Goal: Information Seeking & Learning: Learn about a topic

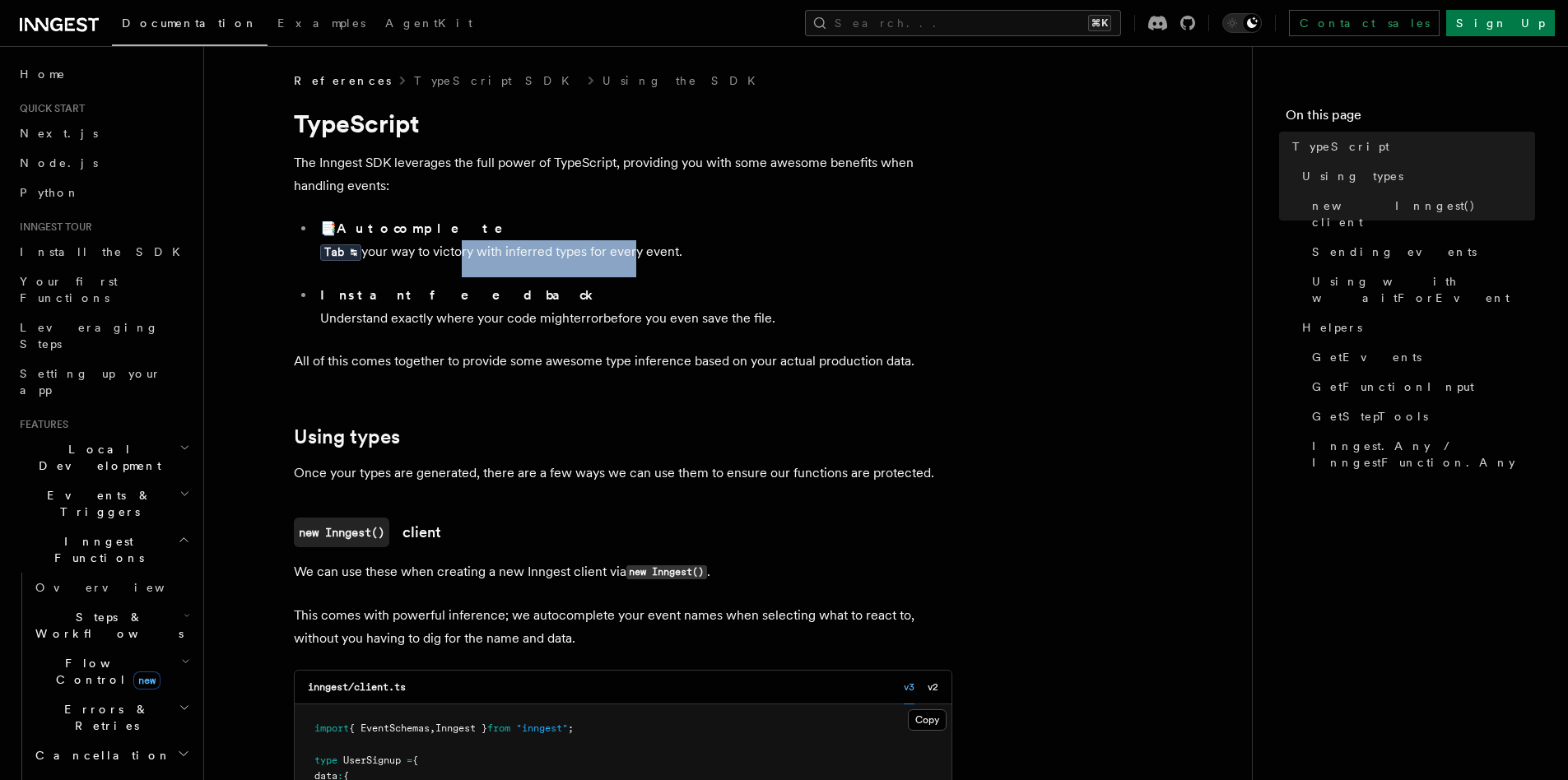
drag, startPoint x: 456, startPoint y: 251, endPoint x: 631, endPoint y: 247, distance: 175.0
click at [631, 247] on li "📑 Autocomplete Tab ↹ your way to victory with inferred types for every event." at bounding box center [634, 248] width 637 height 60
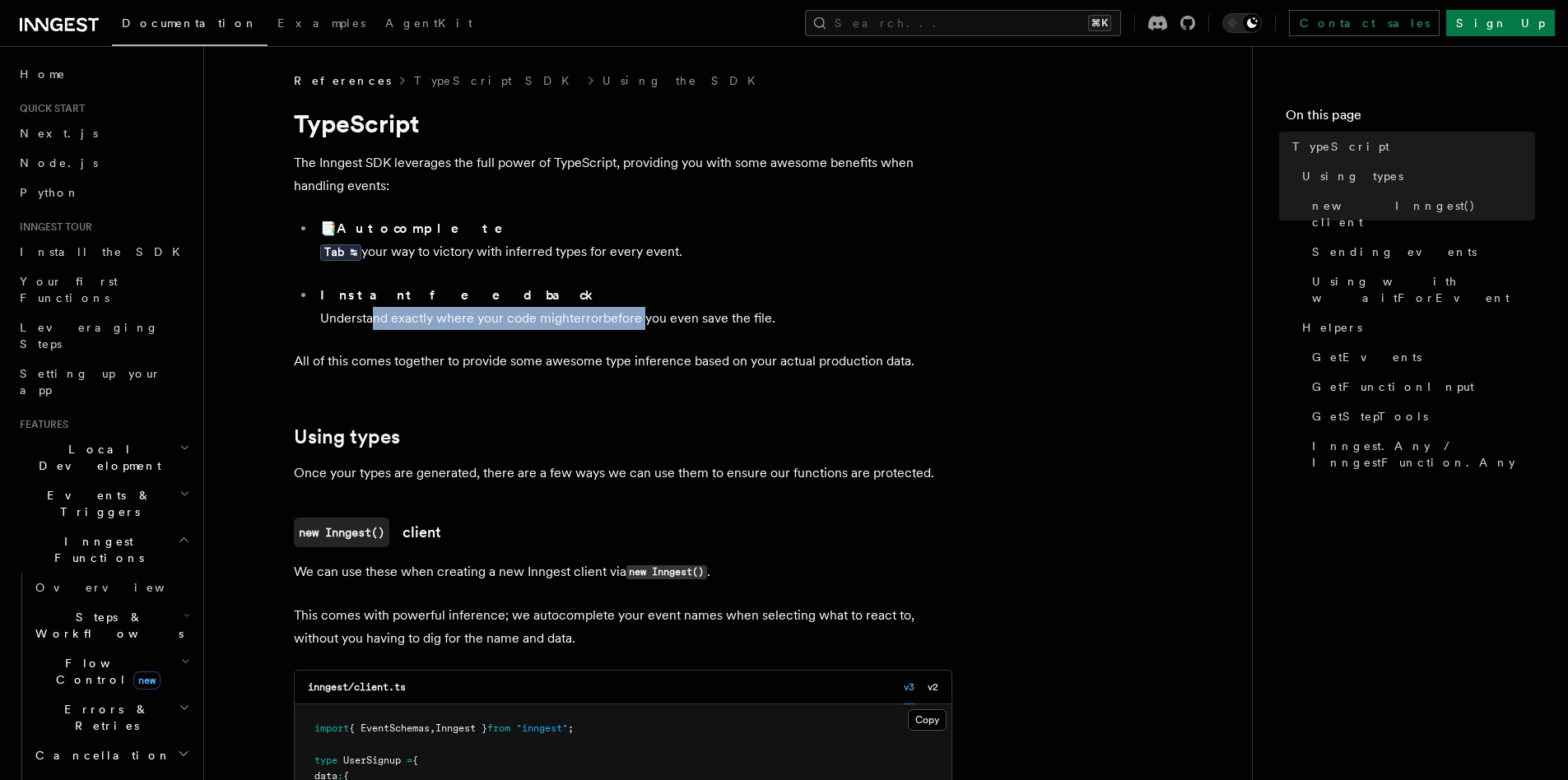
drag, startPoint x: 368, startPoint y: 320, endPoint x: 641, endPoint y: 319, distance: 273.0
click at [641, 319] on li "Instant feedback Understand exactly where your code might error before you even…" at bounding box center [634, 307] width 637 height 46
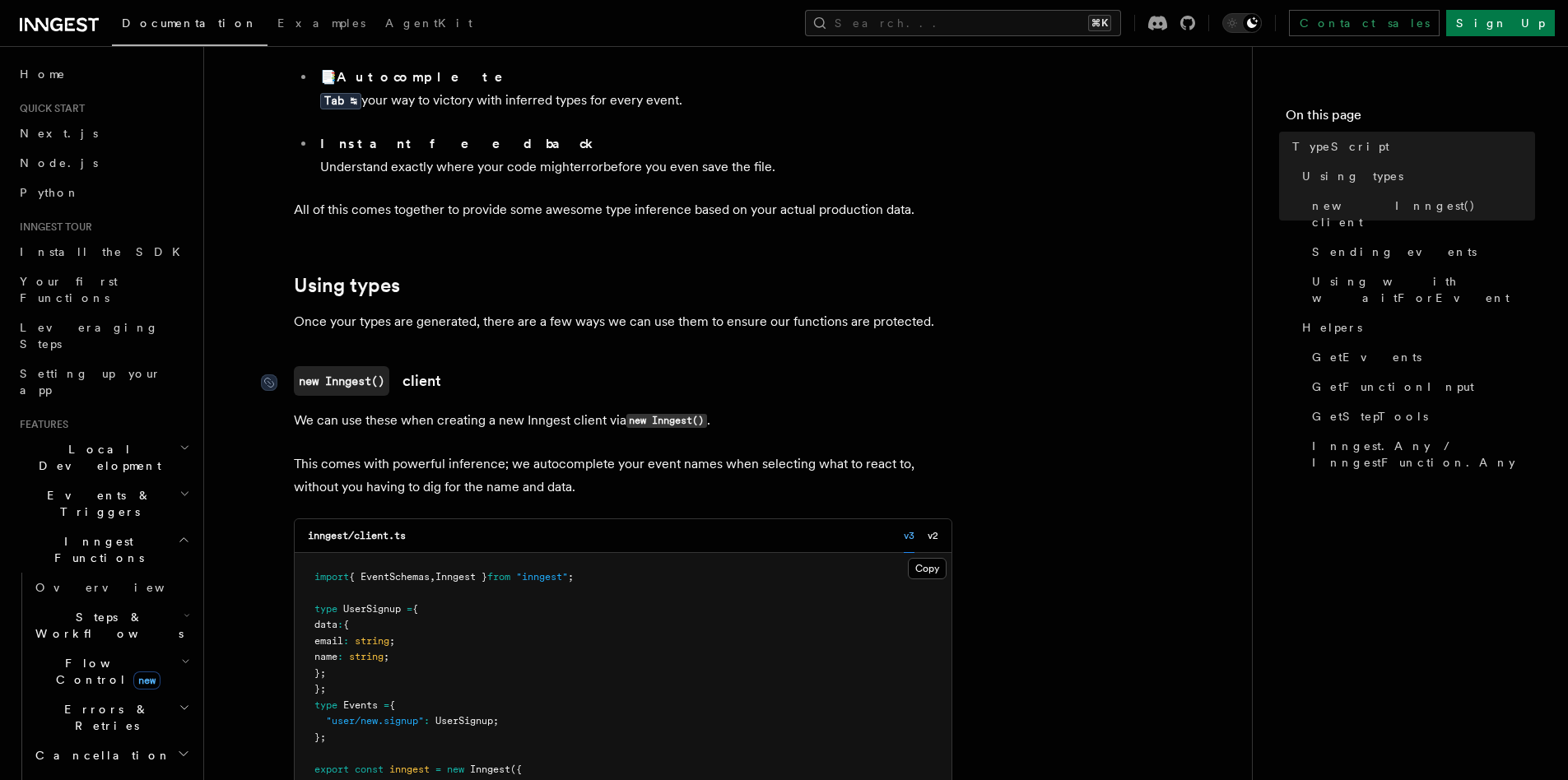
click at [426, 378] on link "new Inngest() client" at bounding box center [368, 381] width 148 height 30
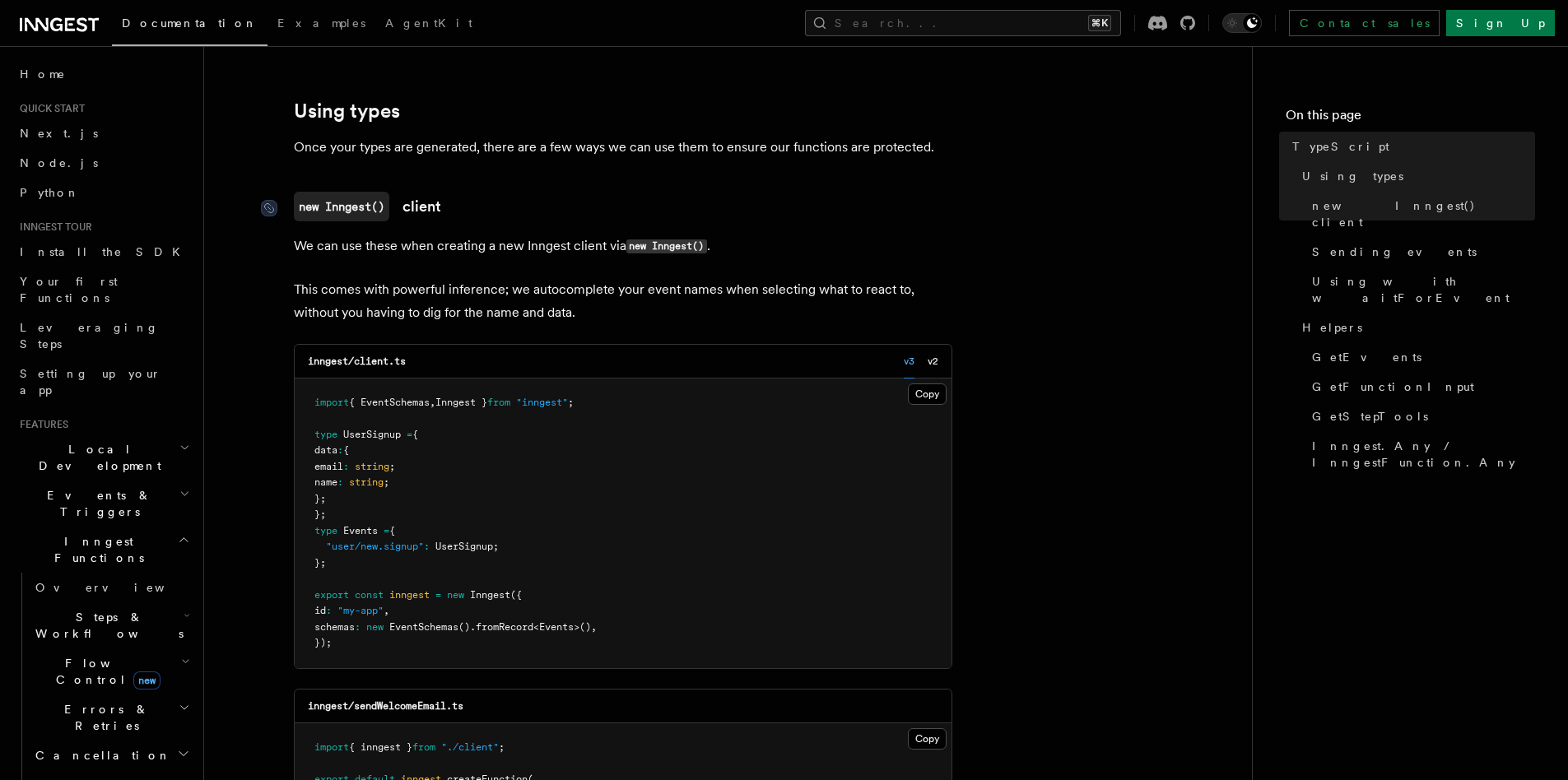
scroll to position [438, 0]
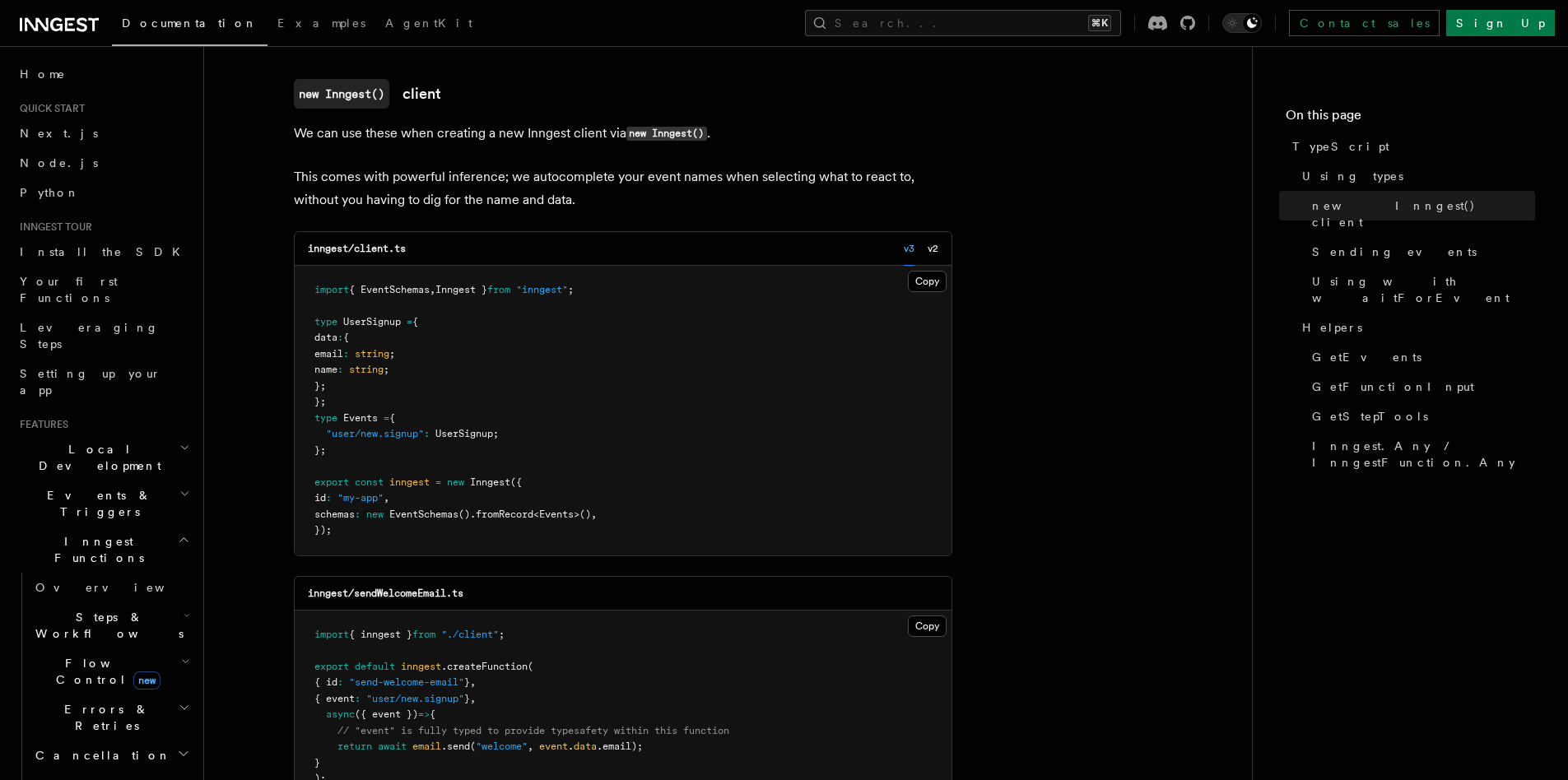
click at [338, 339] on span "data" at bounding box center [326, 338] width 23 height 12
click at [343, 366] on span ":" at bounding box center [340, 370] width 6 height 12
click at [376, 388] on pre "import { EventSchemas , Inngest } from "inngest" ; type UserSignup = { data : {…" at bounding box center [624, 411] width 657 height 290
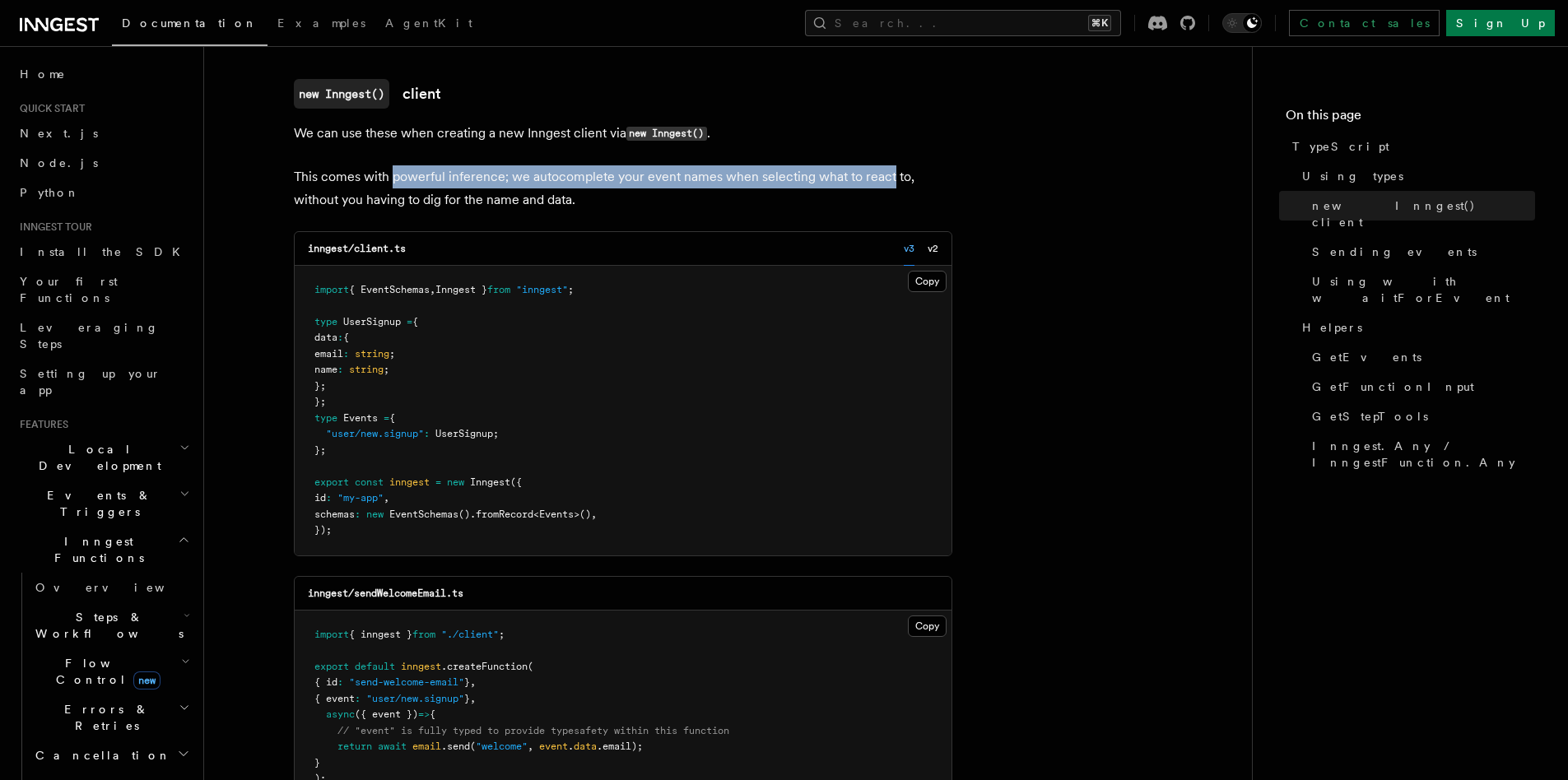
drag, startPoint x: 390, startPoint y: 179, endPoint x: 887, endPoint y: 176, distance: 497.0
click at [887, 176] on p "This comes with powerful inference; we autocomplete your event names when selec…" at bounding box center [624, 188] width 659 height 46
click at [788, 178] on p "This comes with powerful inference; we autocomplete your event names when selec…" at bounding box center [624, 188] width 659 height 46
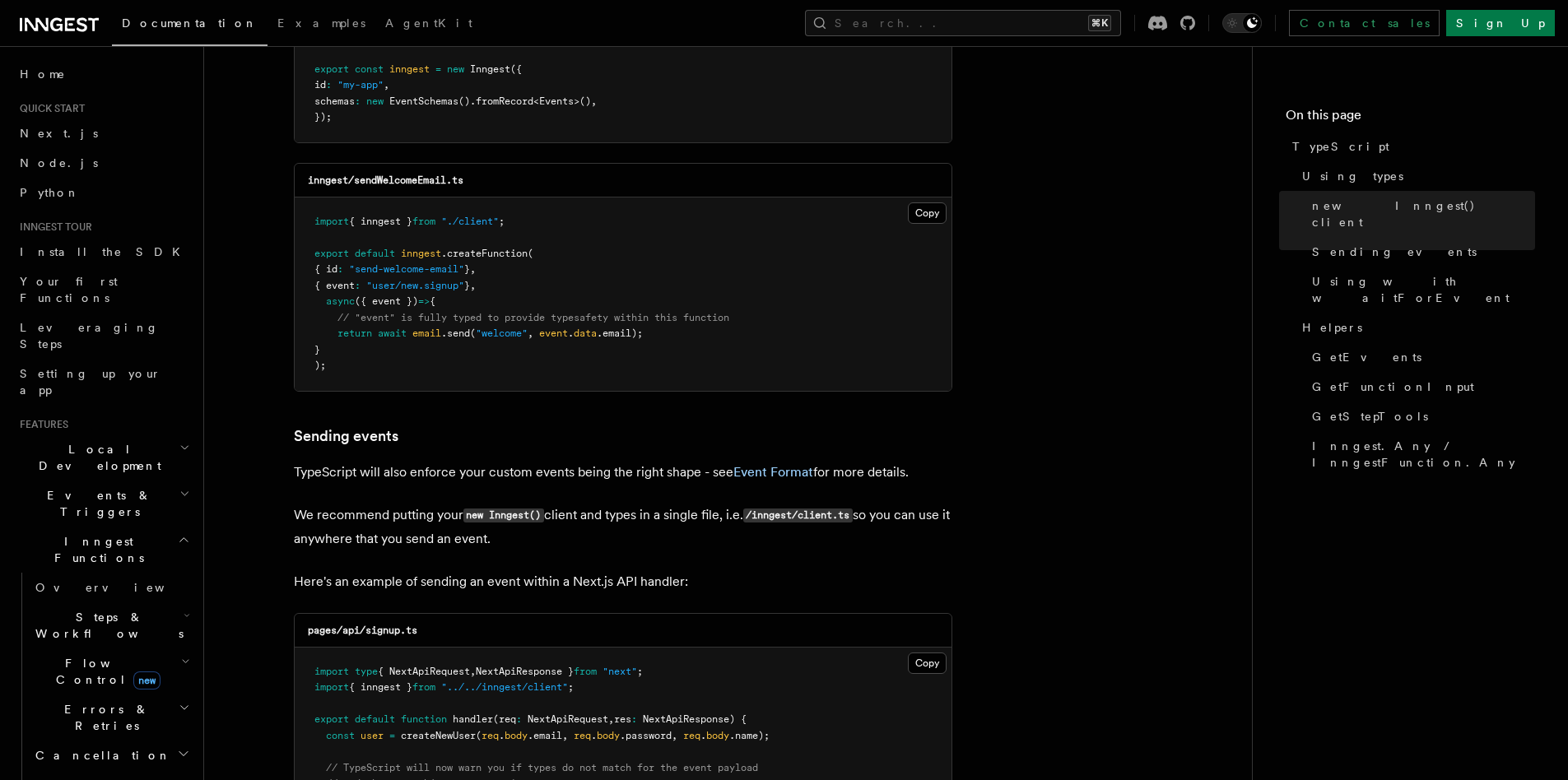
scroll to position [873, 0]
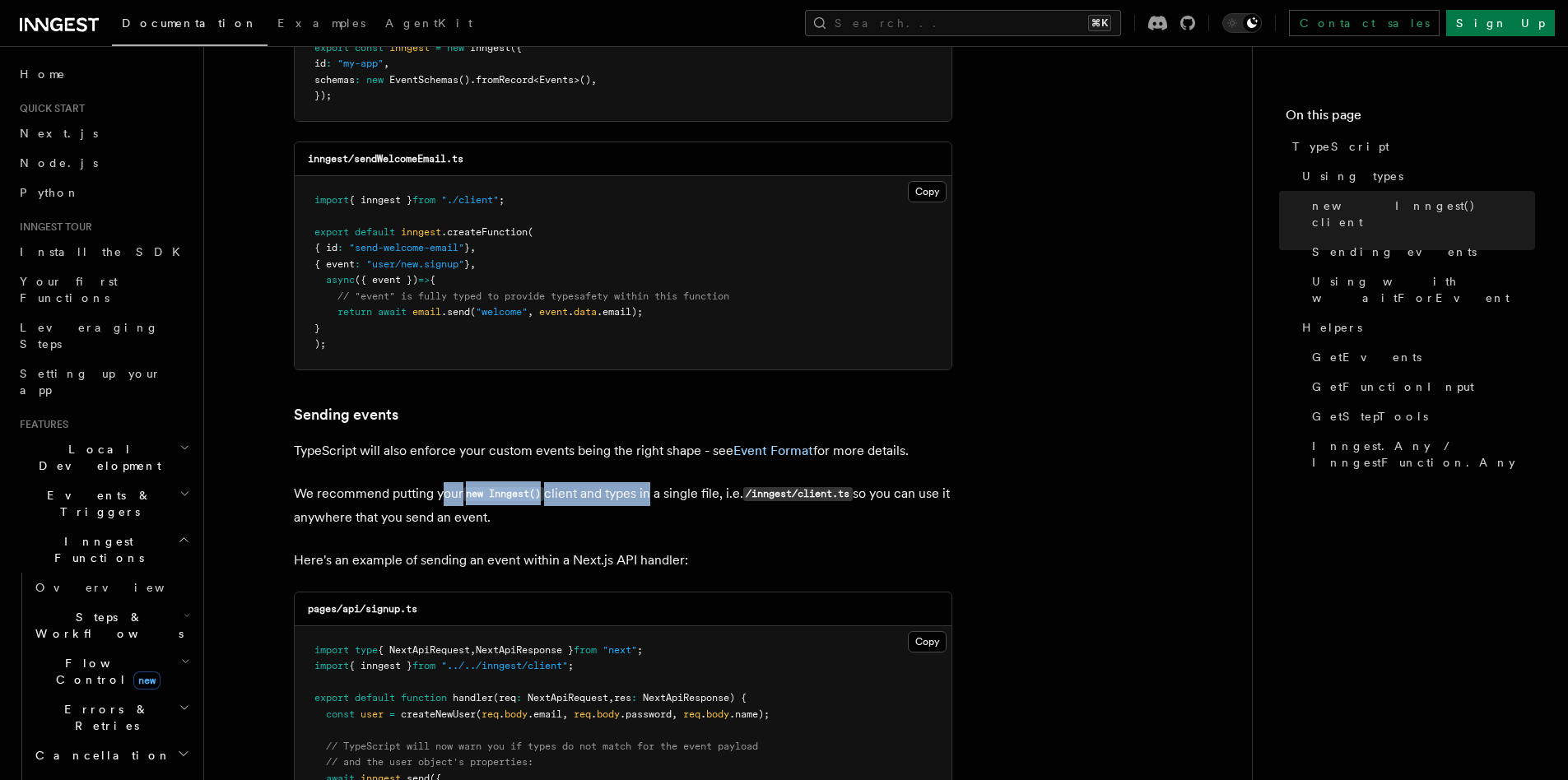
drag, startPoint x: 443, startPoint y: 495, endPoint x: 649, endPoint y: 499, distance: 206.0
click at [649, 499] on p "We recommend putting your new Inngest() client and types in a single file, i.e.…" at bounding box center [624, 506] width 659 height 47
click at [687, 500] on p "We recommend putting your new Inngest() client and types in a single file, i.e.…" at bounding box center [624, 506] width 659 height 47
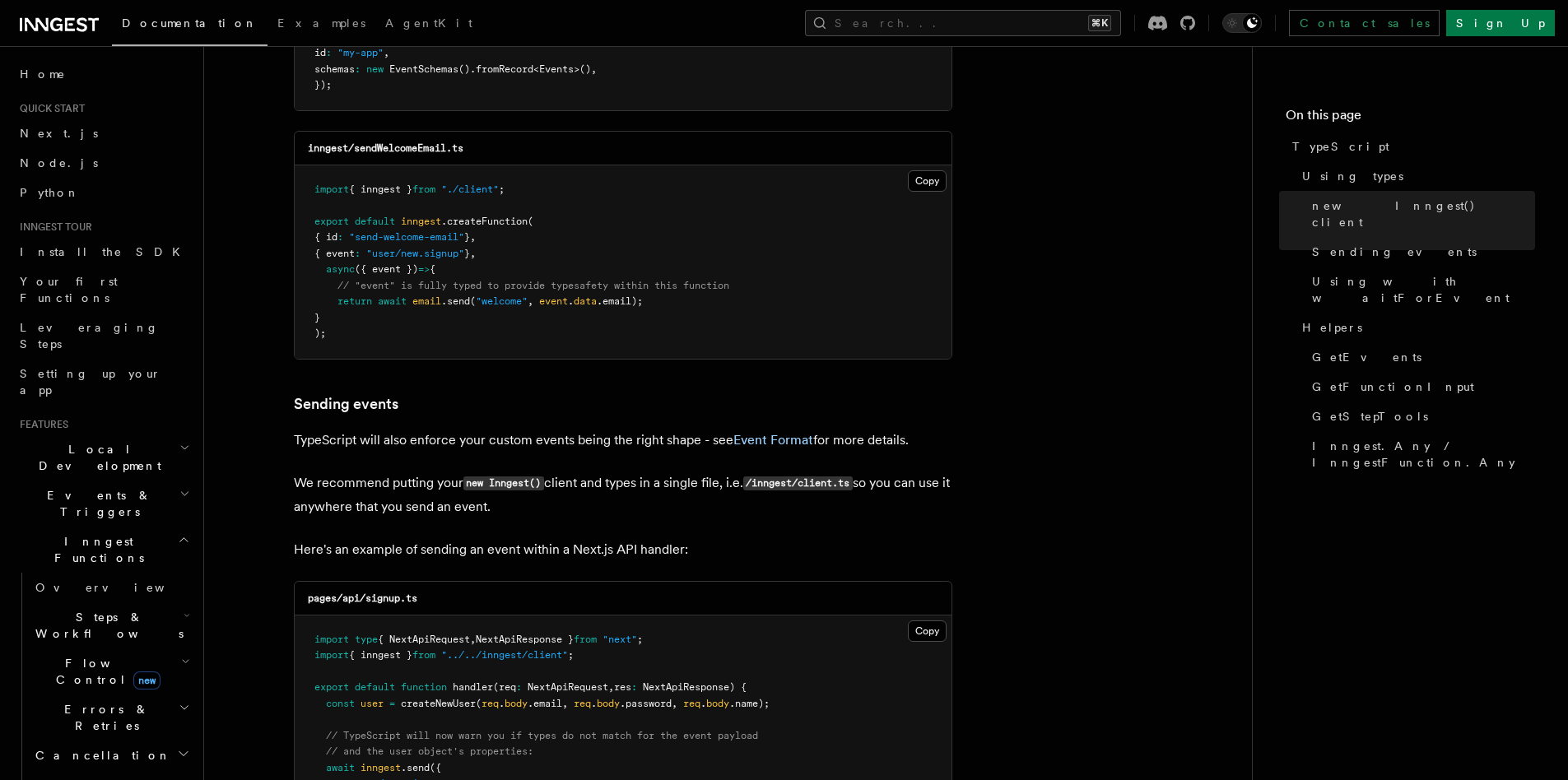
scroll to position [895, 0]
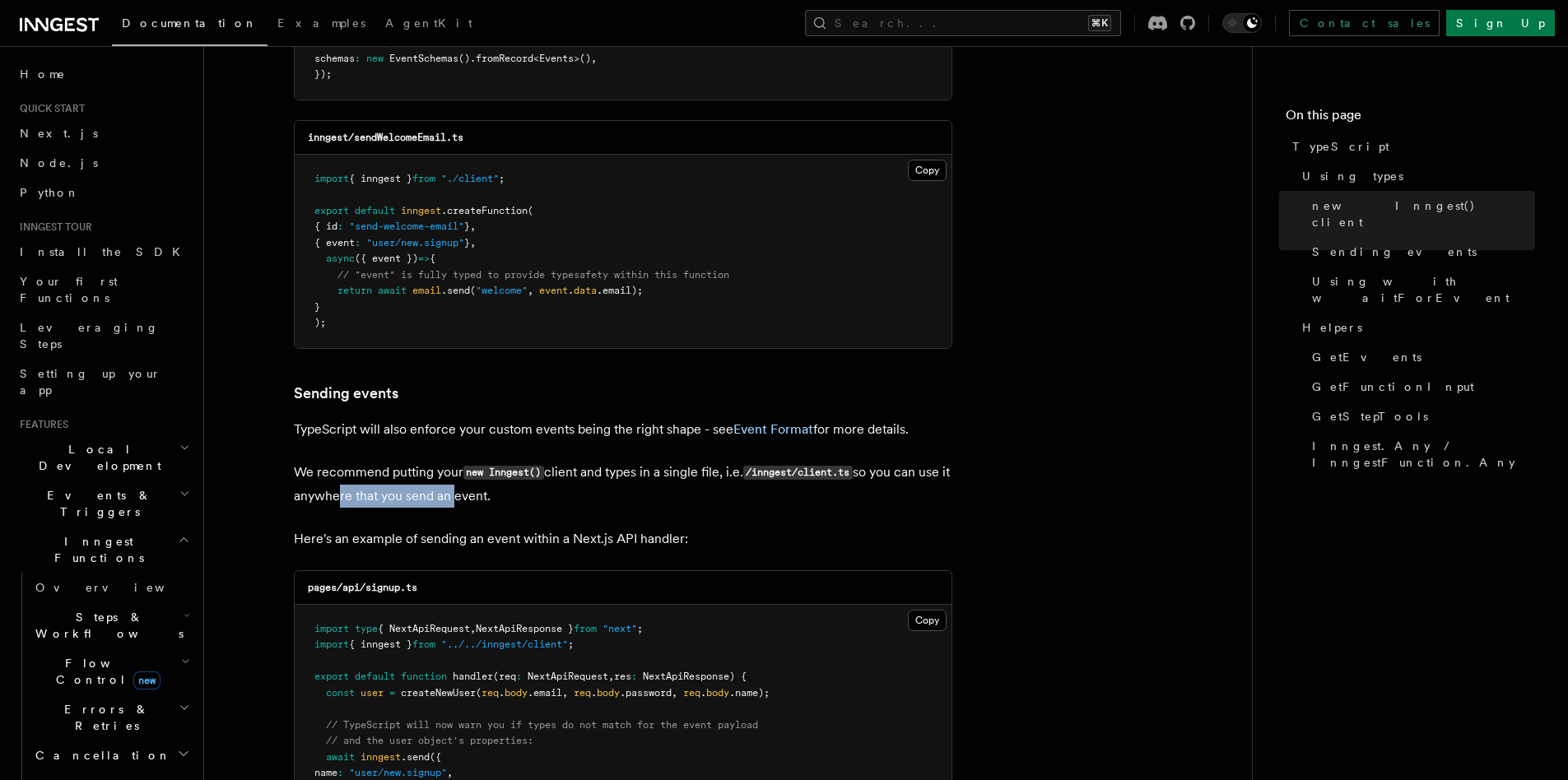
drag, startPoint x: 372, startPoint y: 495, endPoint x: 485, endPoint y: 499, distance: 113.1
click at [485, 499] on p "We recommend putting your new Inngest() client and types in a single file, i.e.…" at bounding box center [624, 484] width 659 height 47
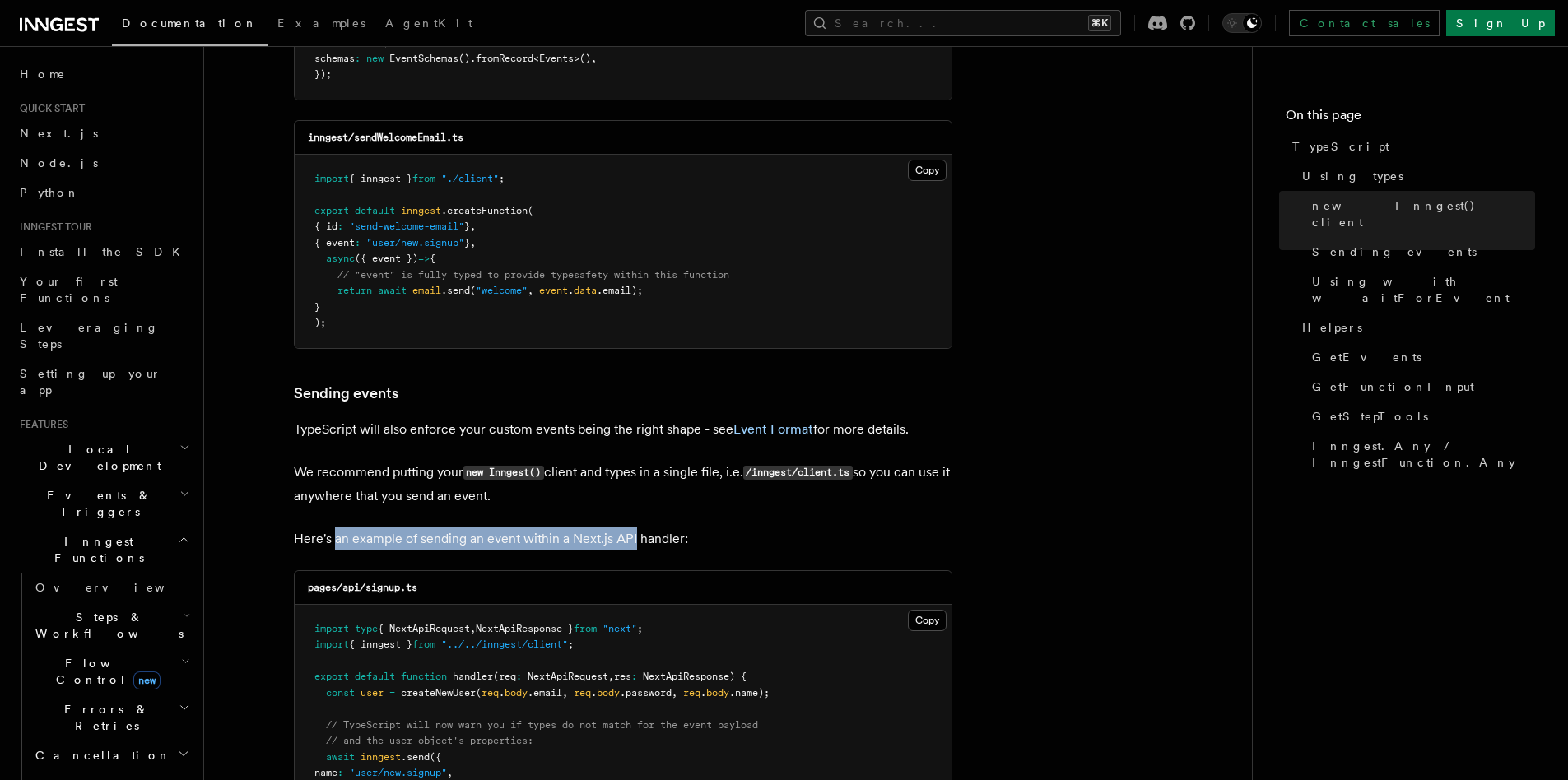
drag, startPoint x: 336, startPoint y: 540, endPoint x: 634, endPoint y: 542, distance: 298.0
click at [634, 542] on p "Here's an example of sending an event within a Next.js API handler:" at bounding box center [624, 539] width 659 height 23
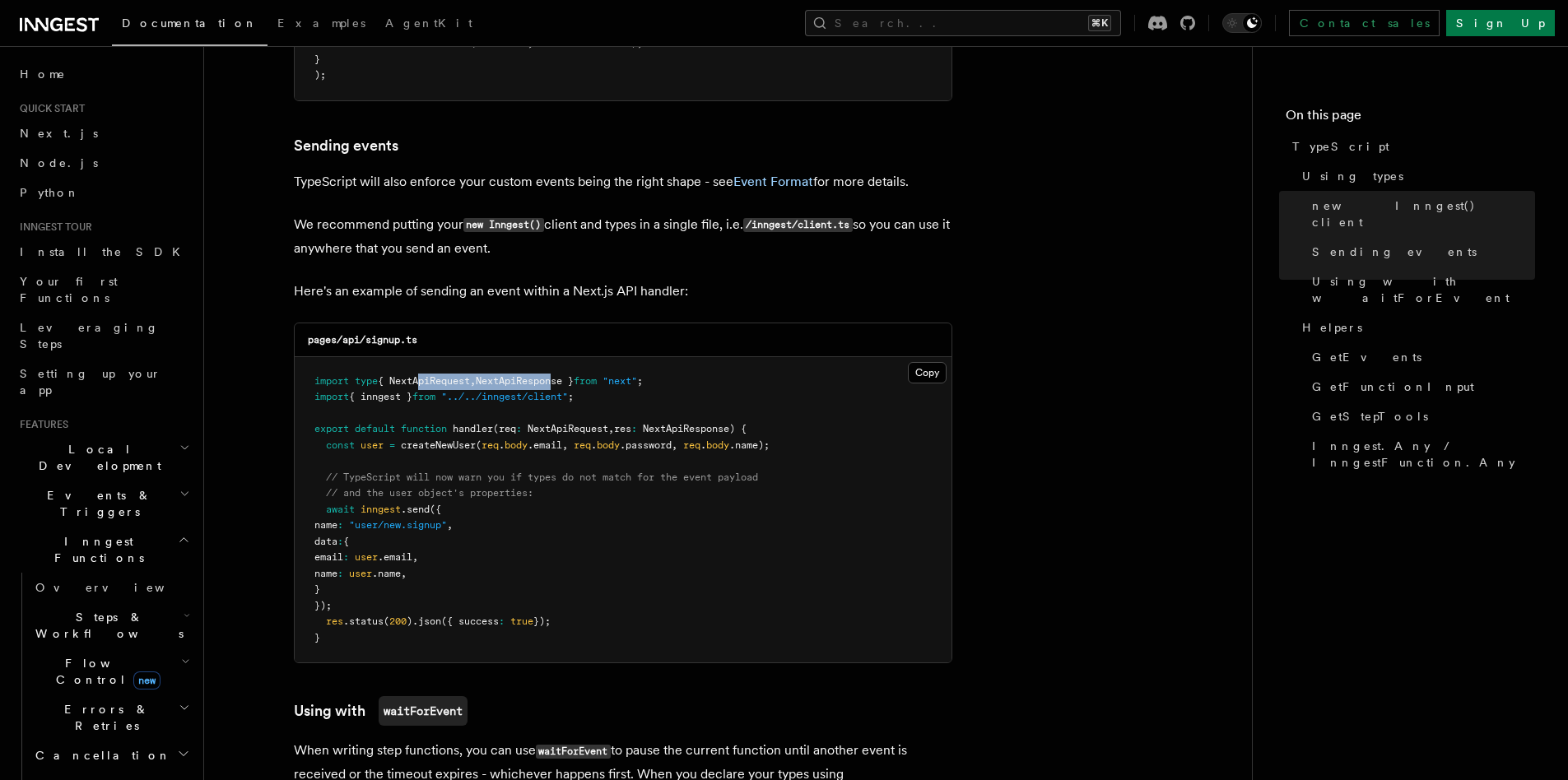
drag, startPoint x: 422, startPoint y: 378, endPoint x: 564, endPoint y: 386, distance: 142.2
click at [564, 386] on span "import type { NextApiRequest , NextApiResponse } from "next" ;" at bounding box center [478, 381] width 328 height 12
click at [564, 386] on span "NextApiResponse }" at bounding box center [525, 381] width 98 height 12
drag, startPoint x: 448, startPoint y: 431, endPoint x: 512, endPoint y: 431, distance: 64.0
click at [512, 431] on span "export default function handler (req : NextApiRequest , res : NextApiResponse )…" at bounding box center [530, 429] width 433 height 12
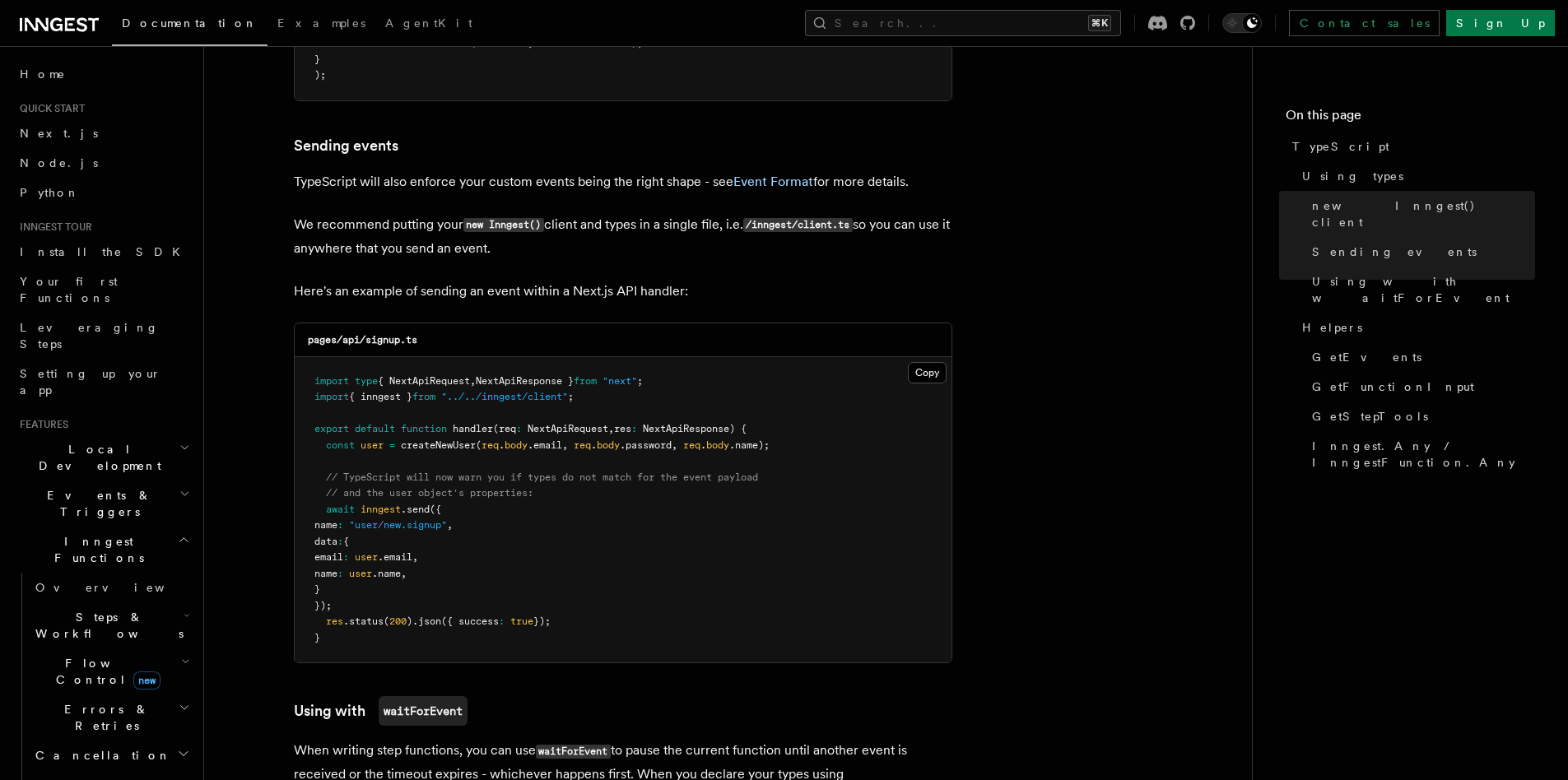
click at [512, 431] on span "(req" at bounding box center [505, 429] width 23 height 12
drag, startPoint x: 409, startPoint y: 444, endPoint x: 614, endPoint y: 443, distance: 205.0
click at [614, 443] on span "const user = createNewUser ( req . body .email , req . body .password , req . b…" at bounding box center [542, 445] width 455 height 12
click at [614, 443] on span "body" at bounding box center [609, 445] width 23 height 12
drag, startPoint x: 463, startPoint y: 446, endPoint x: 724, endPoint y: 448, distance: 261.0
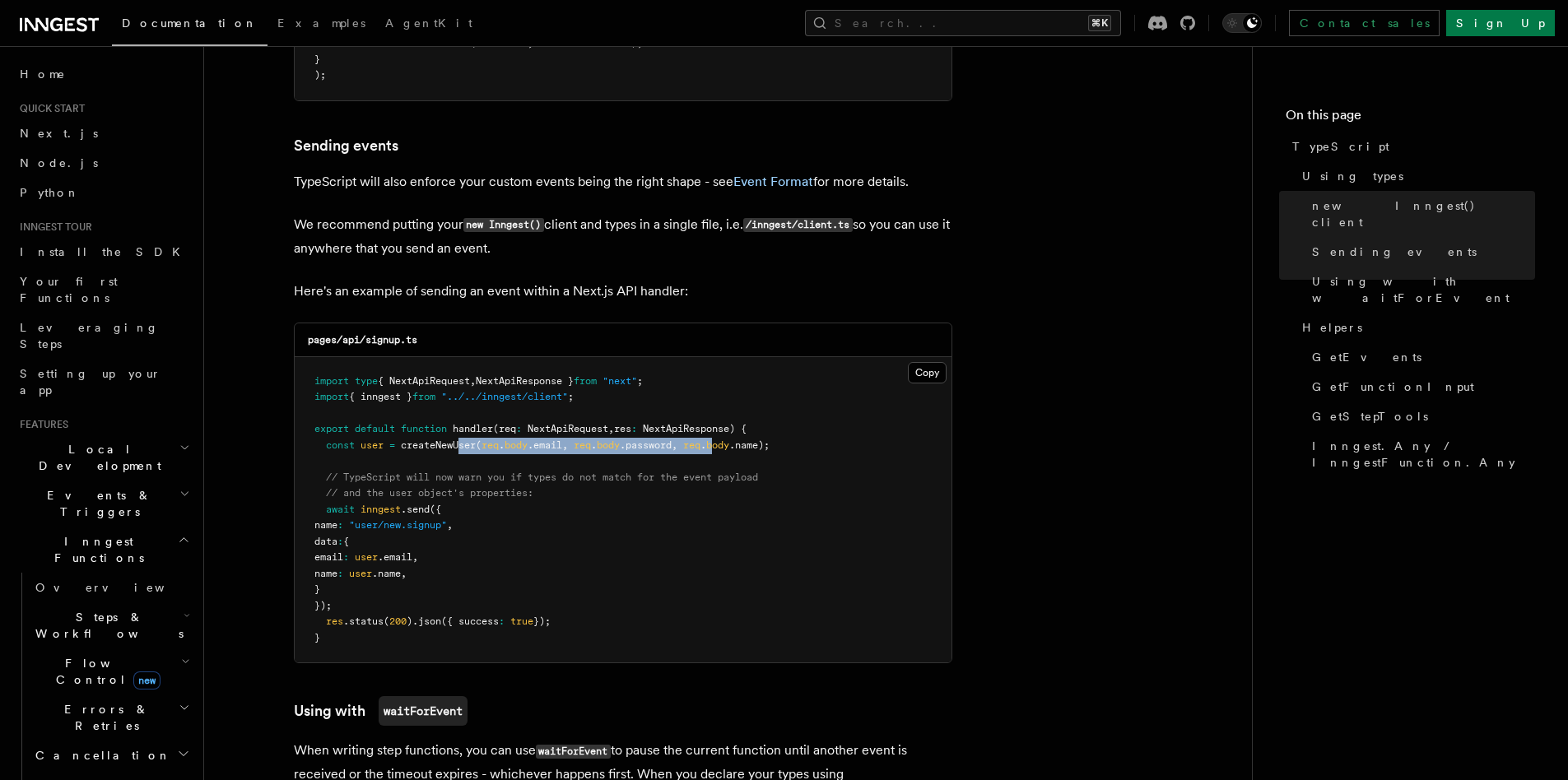
click at [724, 448] on span "const user = createNewUser ( req . body .email , req . body .password , req . b…" at bounding box center [542, 445] width 455 height 12
click at [724, 448] on span "body" at bounding box center [718, 445] width 23 height 12
drag, startPoint x: 373, startPoint y: 511, endPoint x: 411, endPoint y: 512, distance: 38.0
click at [411, 512] on span "await inngest .send ({" at bounding box center [378, 509] width 127 height 12
click at [411, 512] on span ".send" at bounding box center [415, 509] width 29 height 12
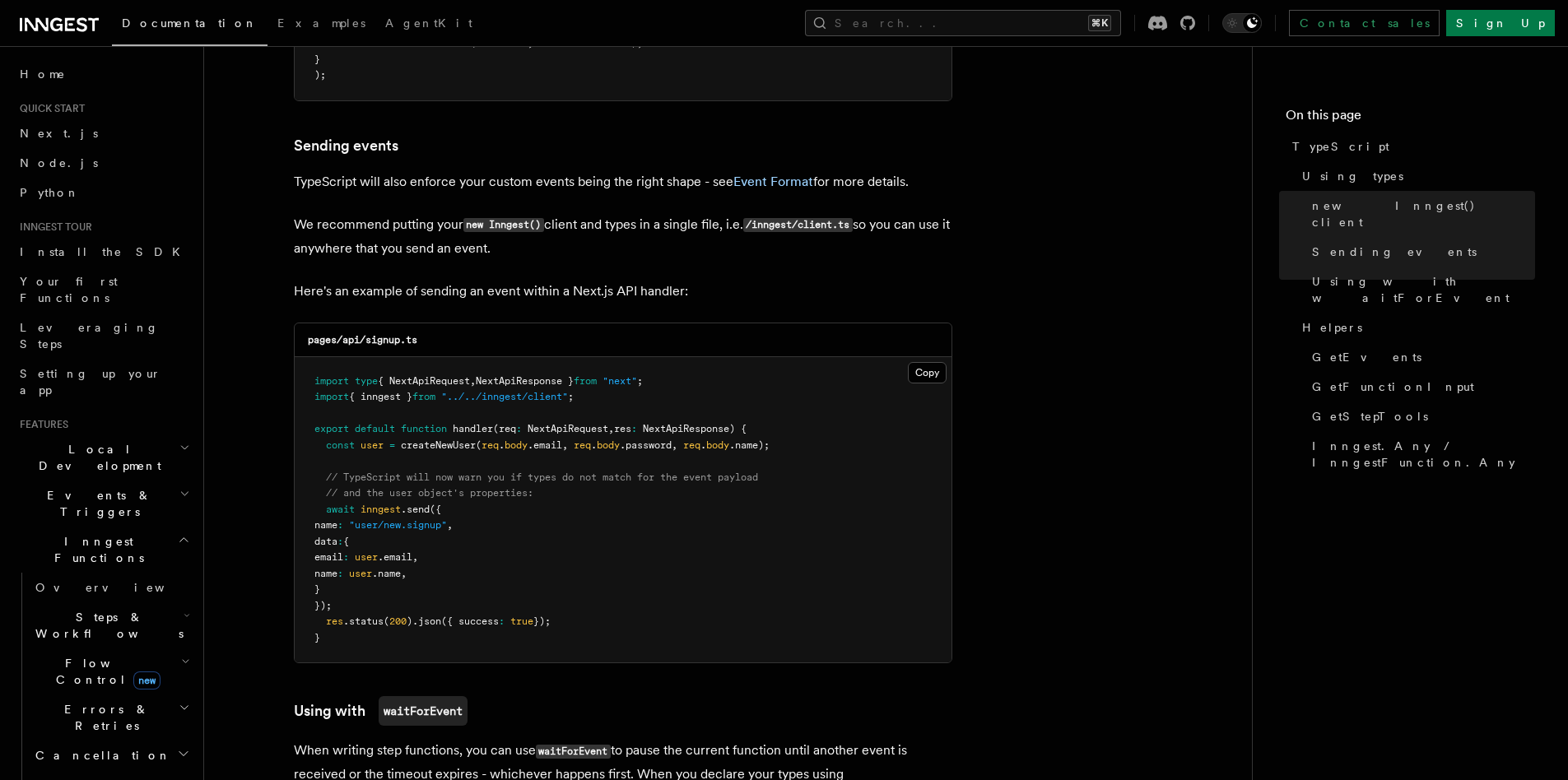
click at [404, 535] on pre "import type { NextApiRequest , NextApiResponse } from "next" ; import { inngest…" at bounding box center [624, 510] width 657 height 306
click at [401, 571] on span ".name" at bounding box center [386, 573] width 29 height 12
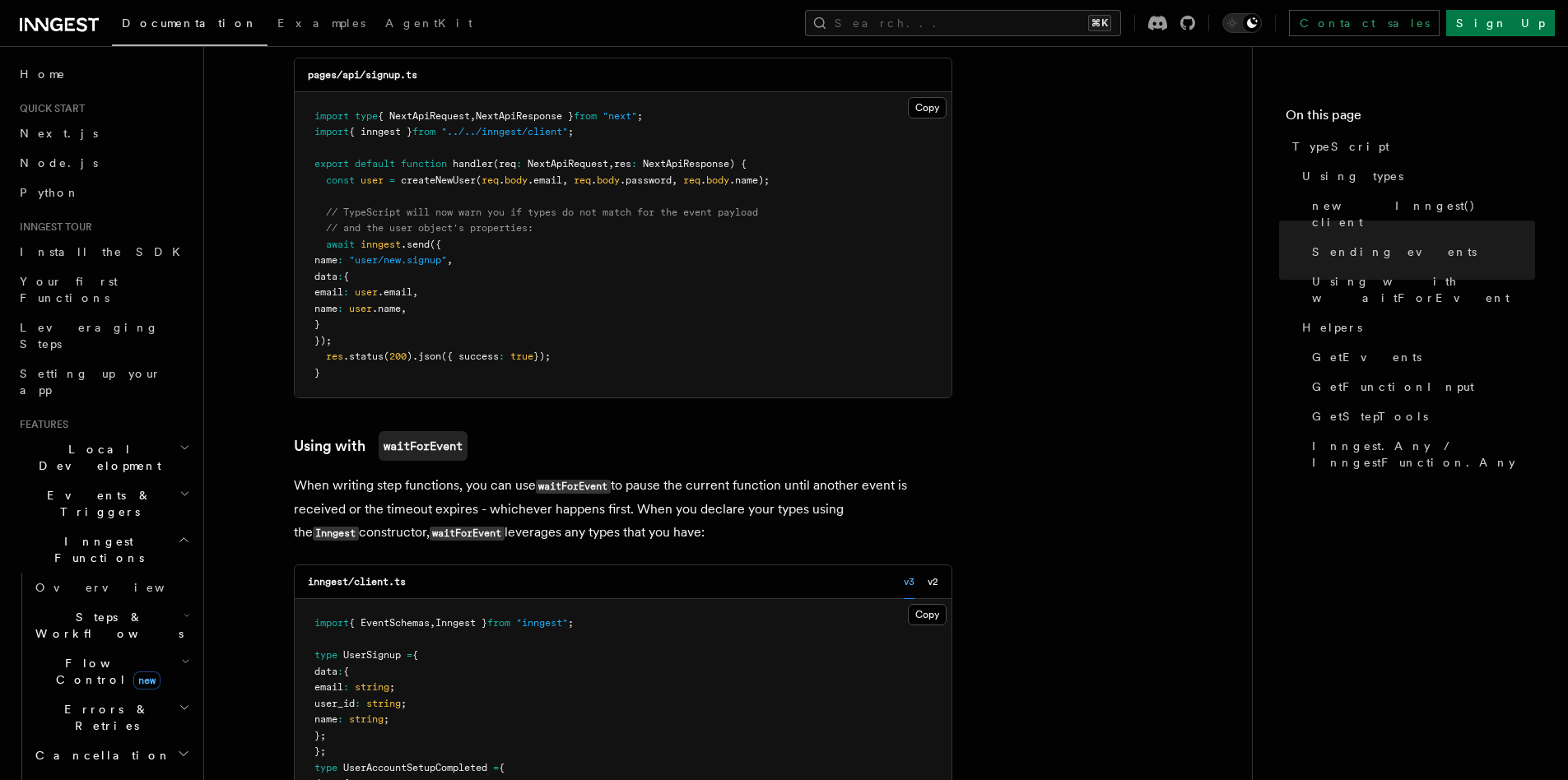
scroll to position [1429, 0]
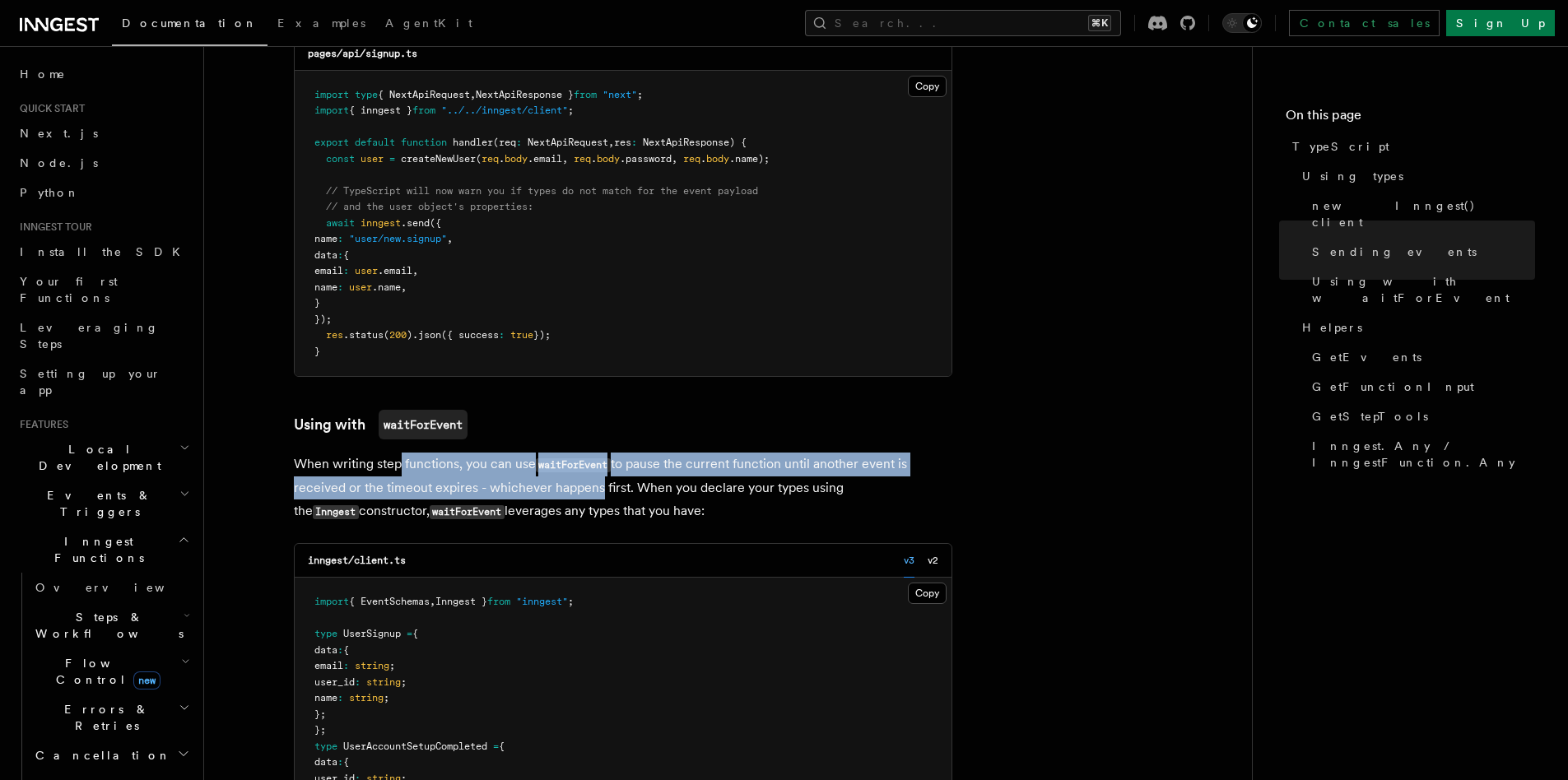
drag, startPoint x: 401, startPoint y: 465, endPoint x: 590, endPoint y: 492, distance: 190.9
click at [590, 492] on p "When writing step functions, you can use waitForEvent to pause the current func…" at bounding box center [624, 488] width 659 height 71
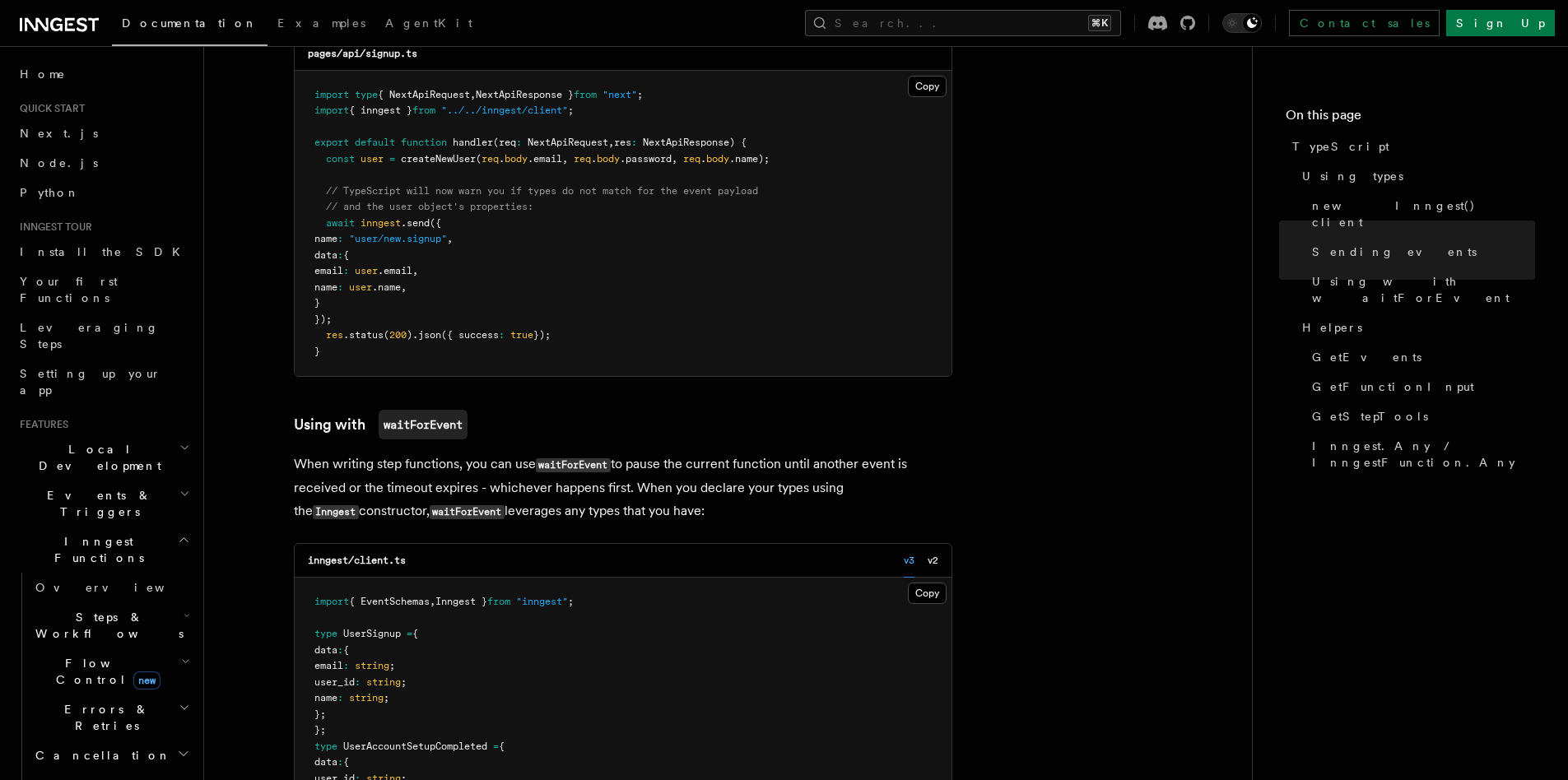
click at [590, 492] on p "When writing step functions, you can use waitForEvent to pause the current func…" at bounding box center [624, 488] width 659 height 71
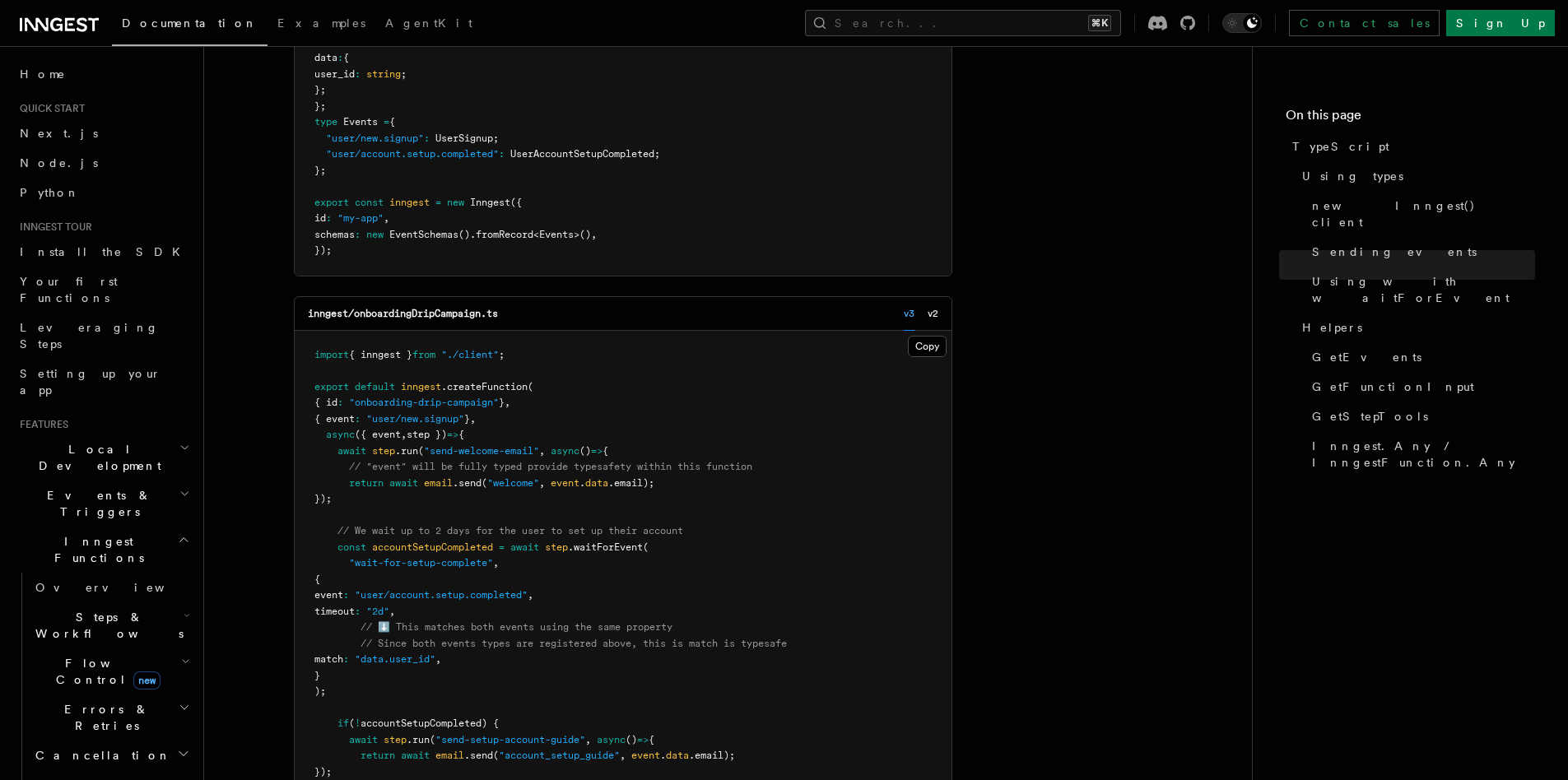
scroll to position [2235, 0]
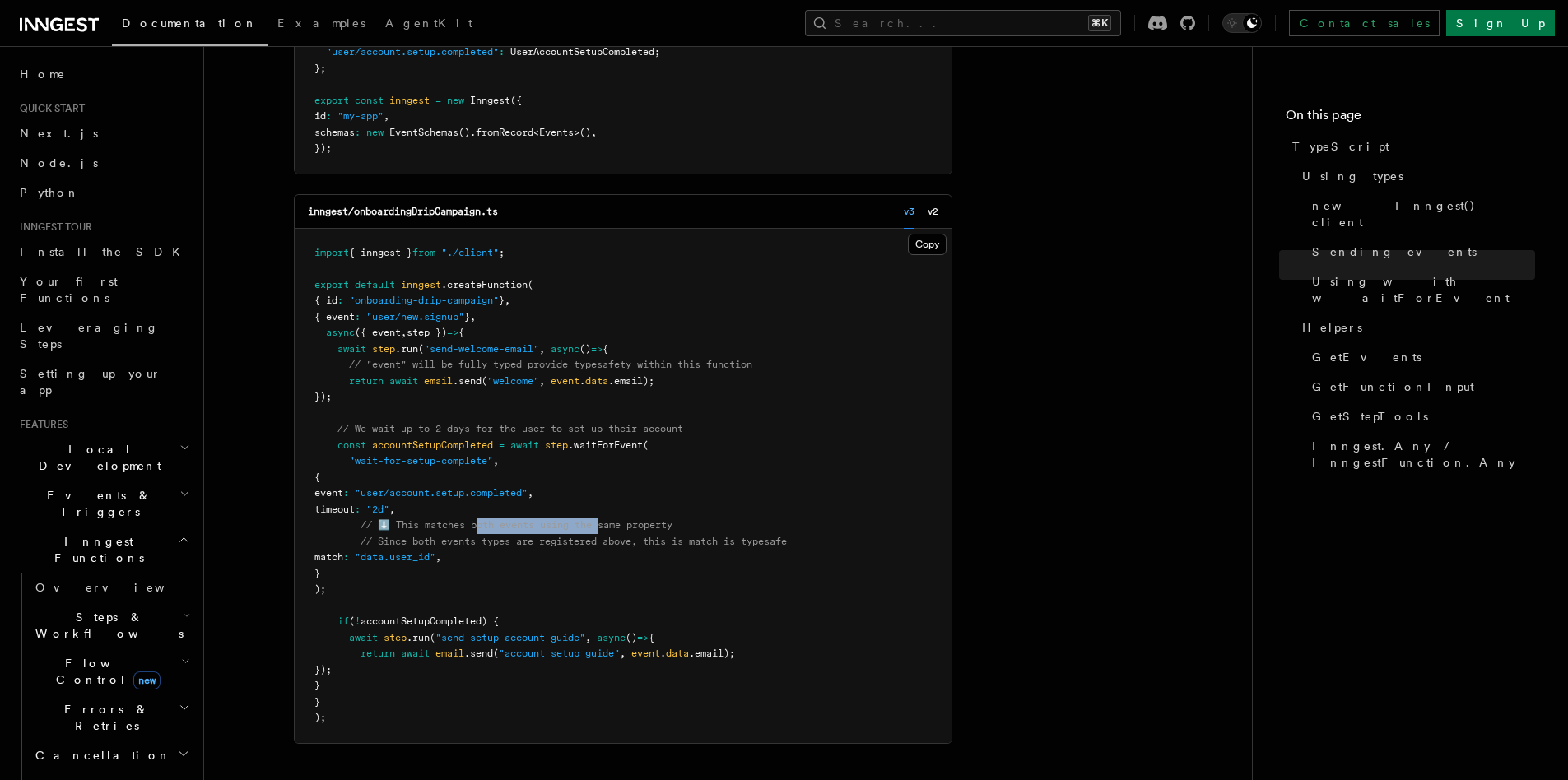
drag, startPoint x: 481, startPoint y: 528, endPoint x: 605, endPoint y: 523, distance: 124.1
click at [605, 523] on span "// ⬇️ This matches both events using the same property" at bounding box center [517, 525] width 312 height 12
drag, startPoint x: 551, startPoint y: 542, endPoint x: 584, endPoint y: 541, distance: 33.0
click at [584, 541] on span "// Since both events types are registered above, this is match is typesafe" at bounding box center [574, 542] width 427 height 12
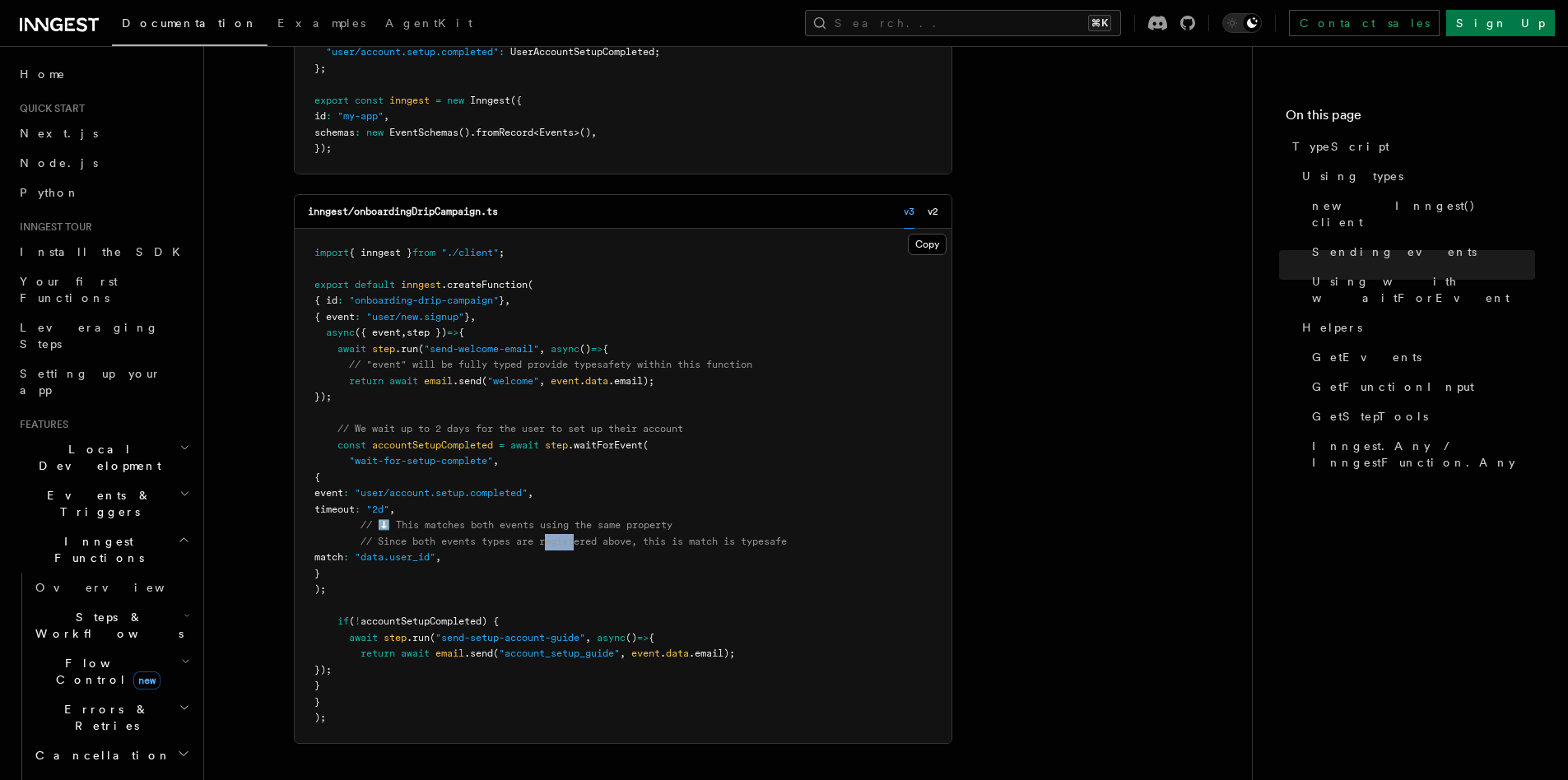
click at [584, 541] on span "// Since both events types are registered above, this is match is typesafe" at bounding box center [574, 542] width 427 height 12
click at [541, 638] on span ""send-setup-account-guide"" at bounding box center [510, 638] width 150 height 12
click at [544, 637] on span ""send-setup-account-guide"" at bounding box center [510, 638] width 150 height 12
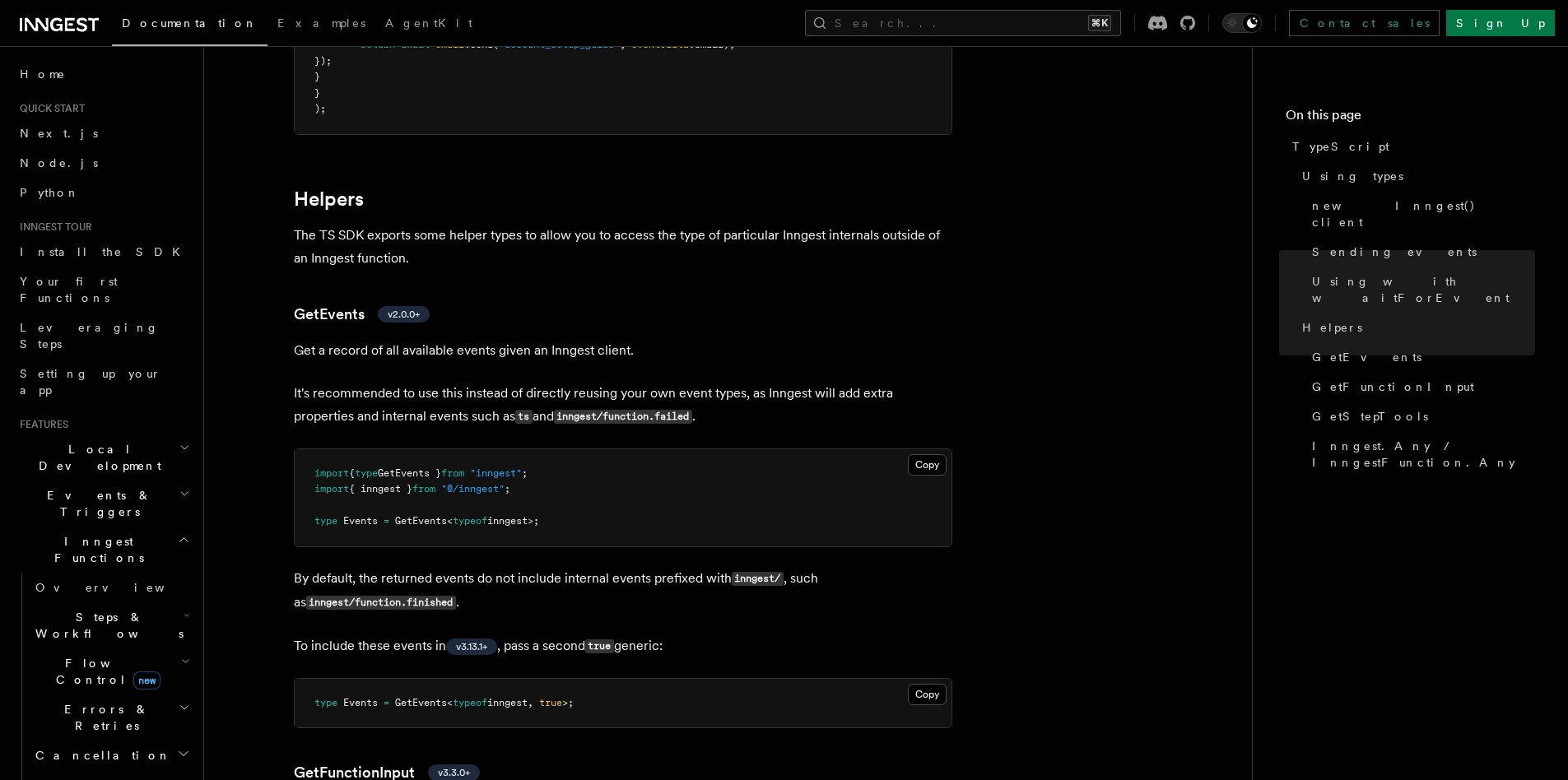
scroll to position [3014, 0]
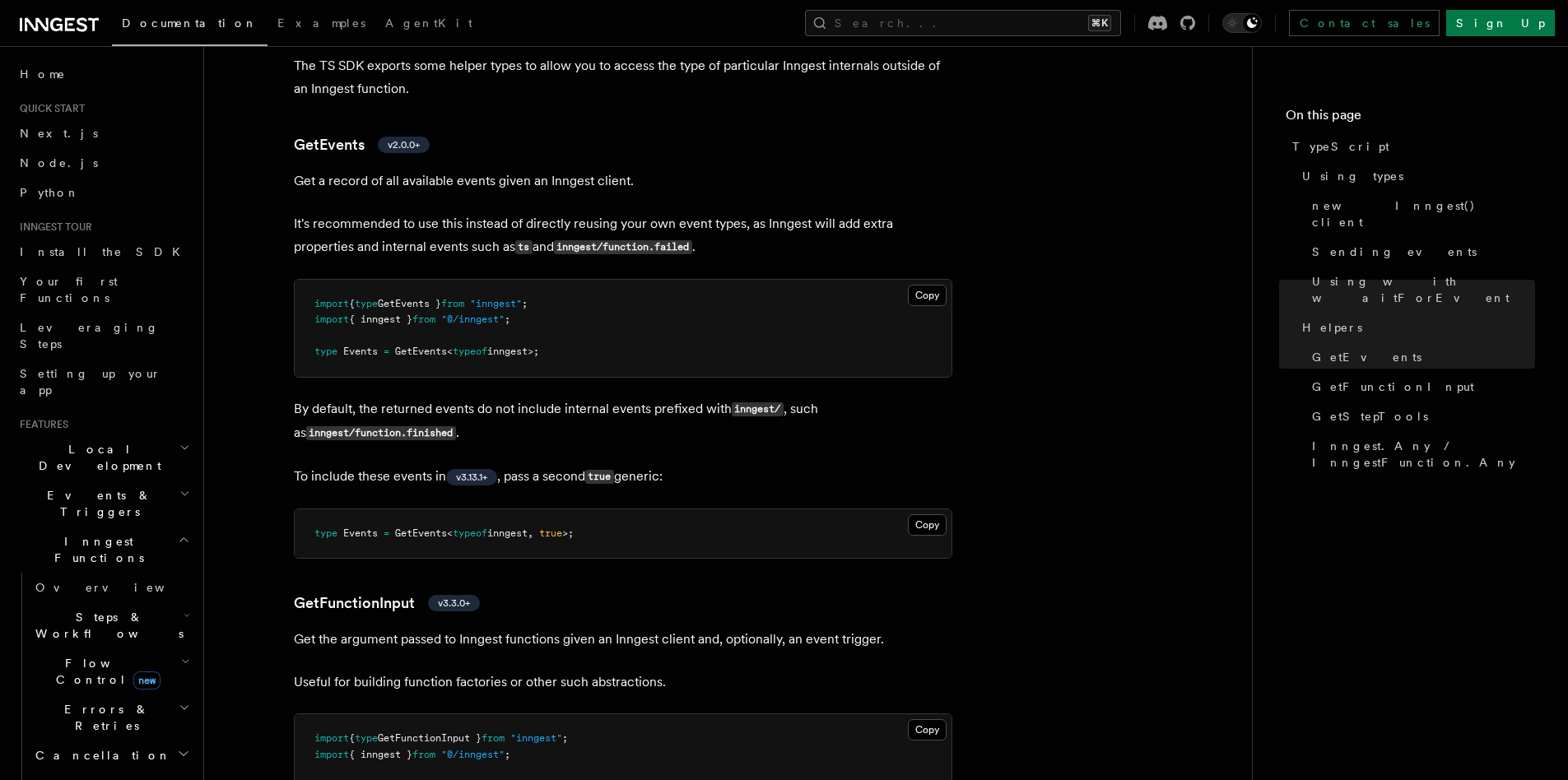
click at [467, 352] on span "typeof" at bounding box center [469, 352] width 34 height 12
drag, startPoint x: 428, startPoint y: 407, endPoint x: 669, endPoint y: 412, distance: 241.1
click at [669, 412] on p "By default, the returned events do not include internal events prefixed with in…" at bounding box center [624, 421] width 659 height 48
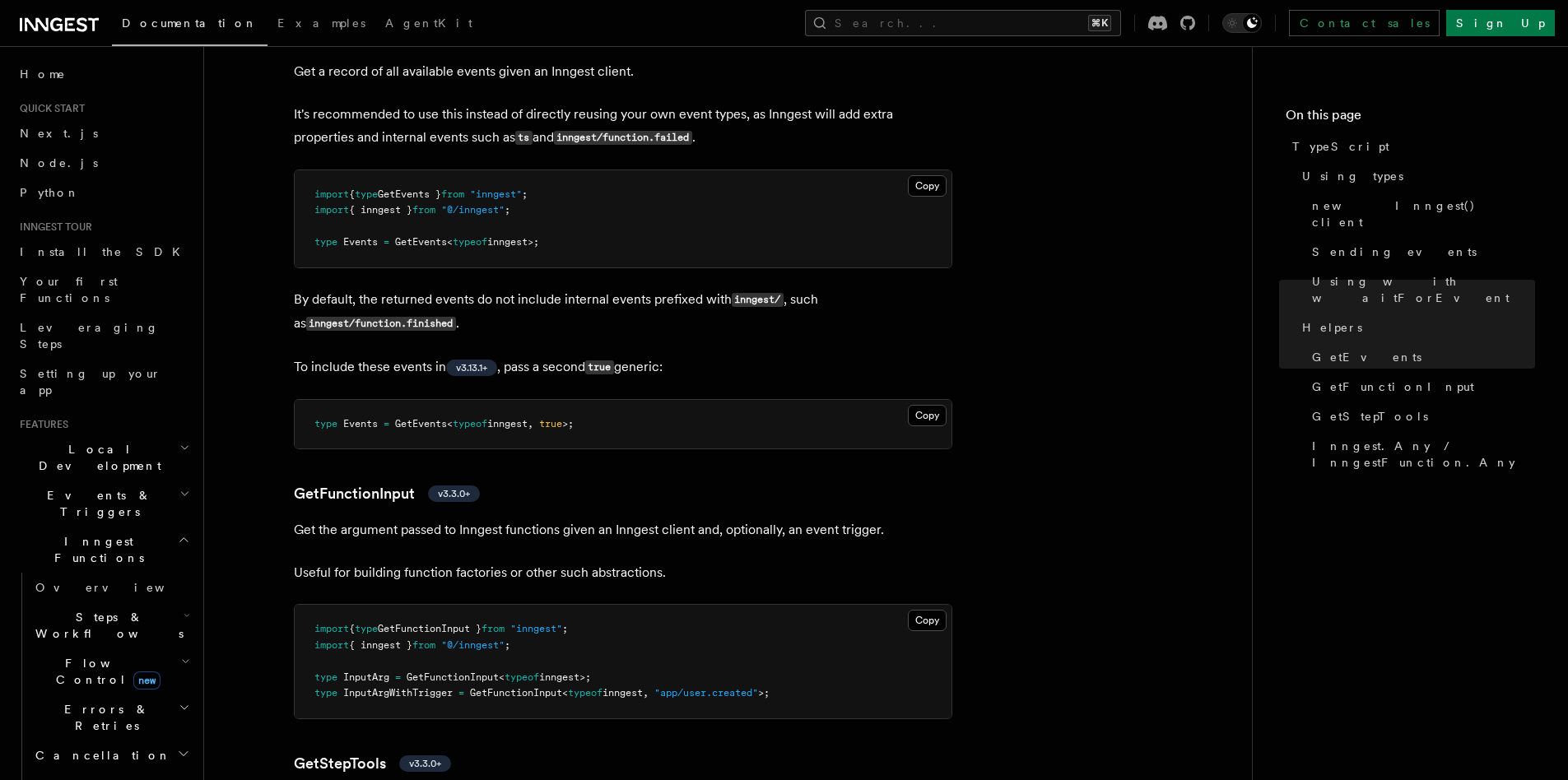
scroll to position [3208, 0]
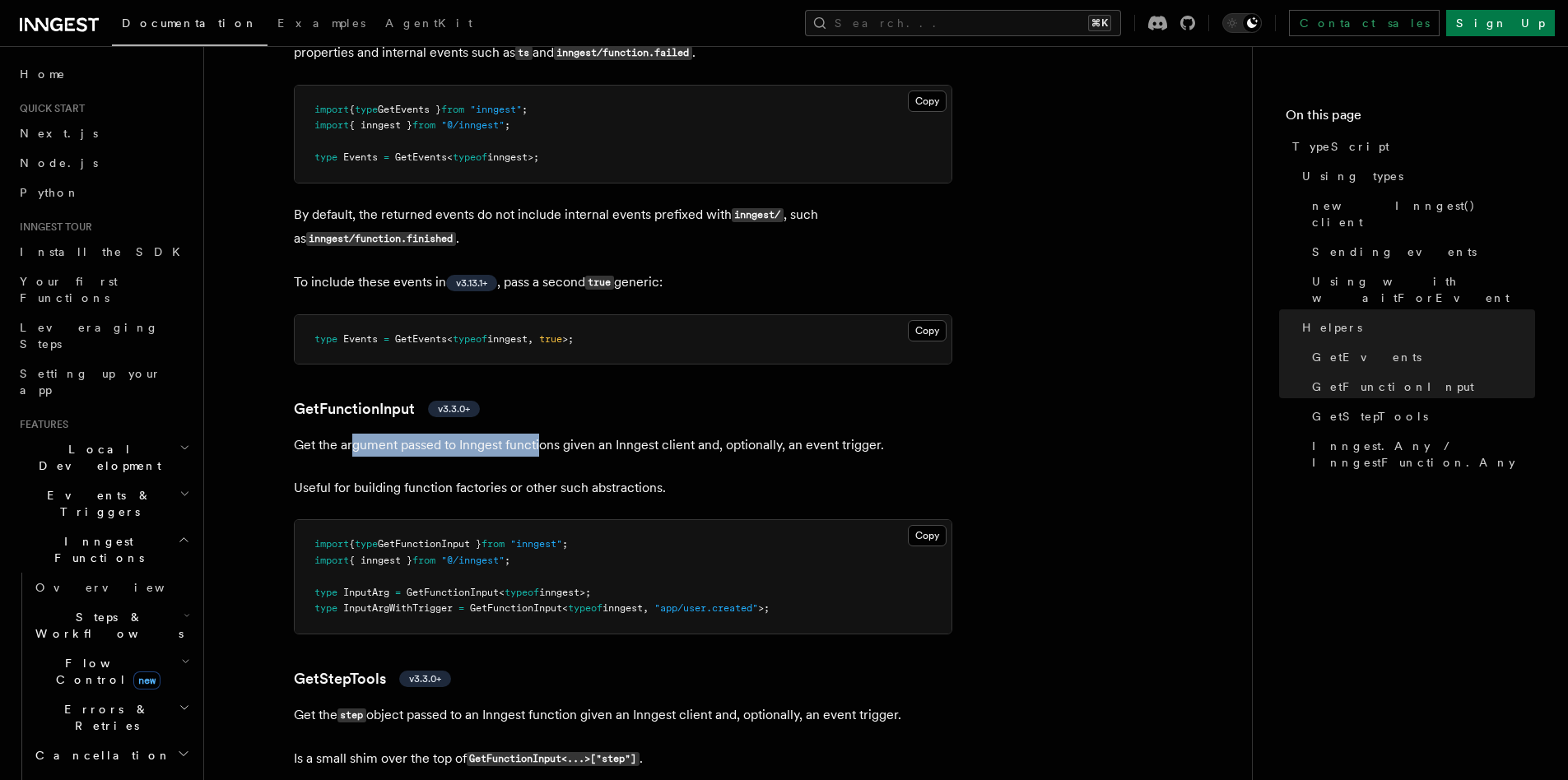
drag, startPoint x: 354, startPoint y: 440, endPoint x: 539, endPoint y: 446, distance: 185.1
click at [539, 446] on p "Get the argument passed to Inngest functions given an Inngest client and, optio…" at bounding box center [624, 445] width 659 height 23
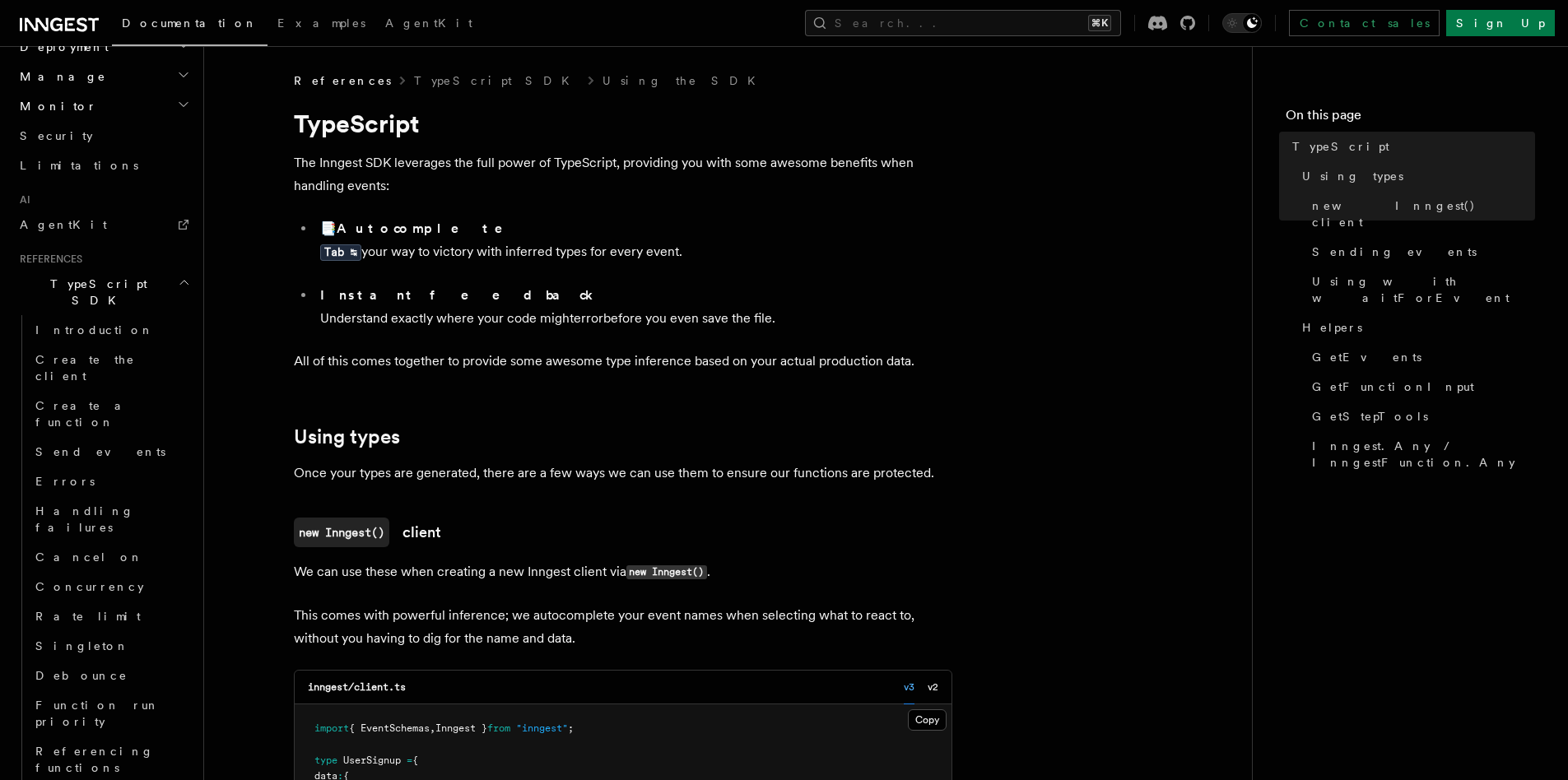
scroll to position [876, 0]
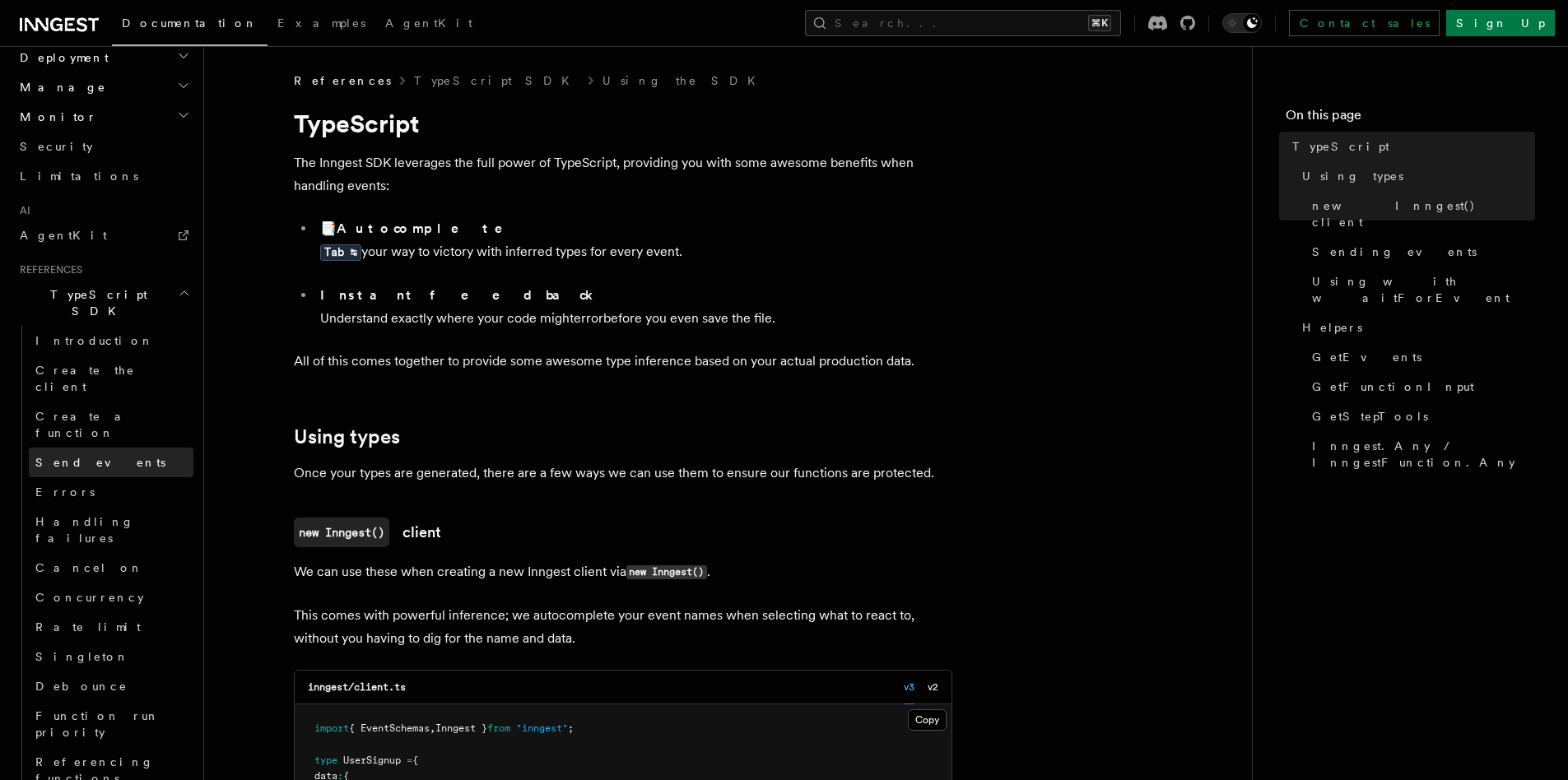
click at [119, 448] on link "Send events" at bounding box center [112, 462] width 165 height 30
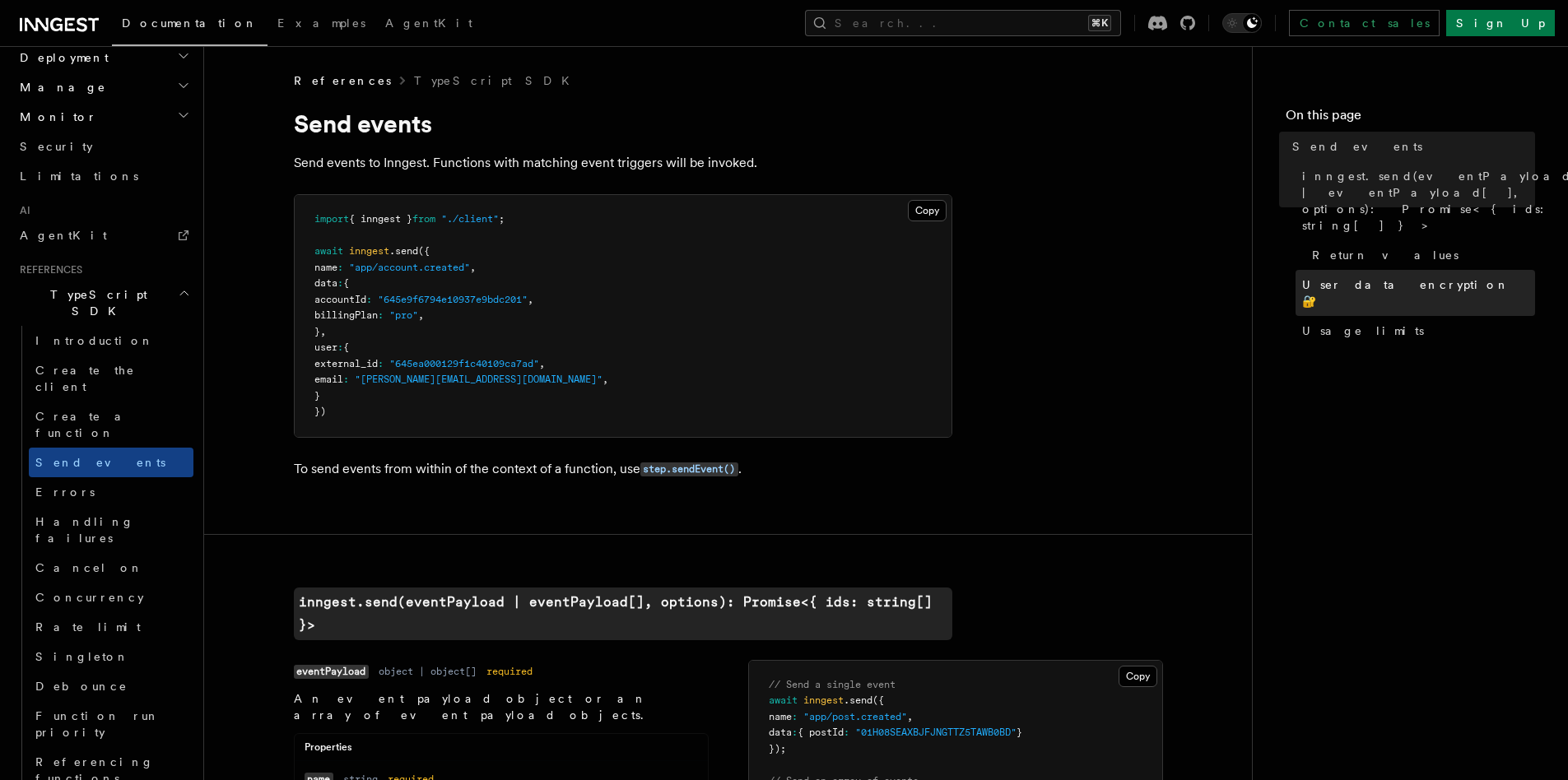
click at [1361, 277] on span "User data encryption 🔐" at bounding box center [1418, 293] width 233 height 33
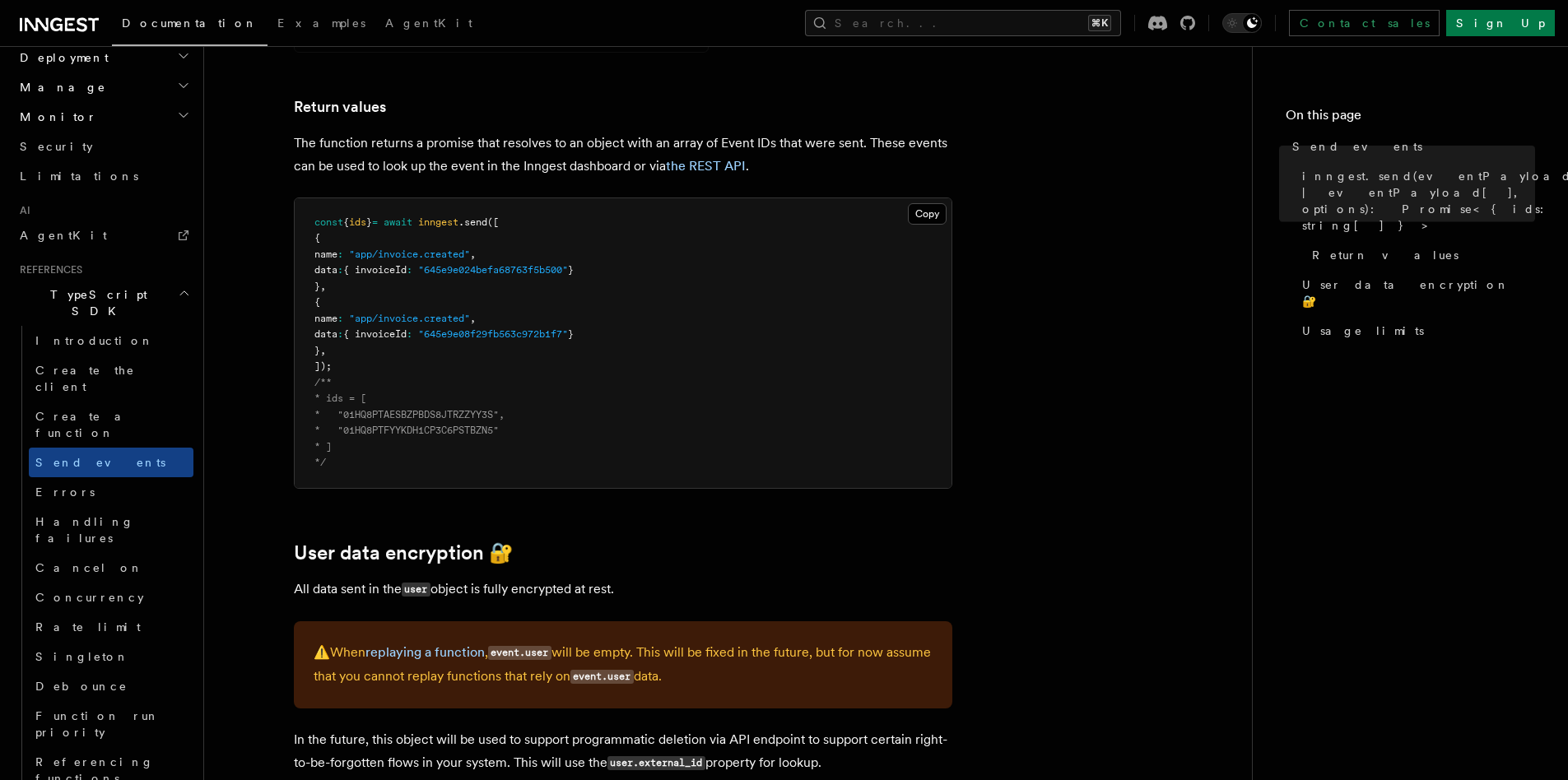
scroll to position [1971, 0]
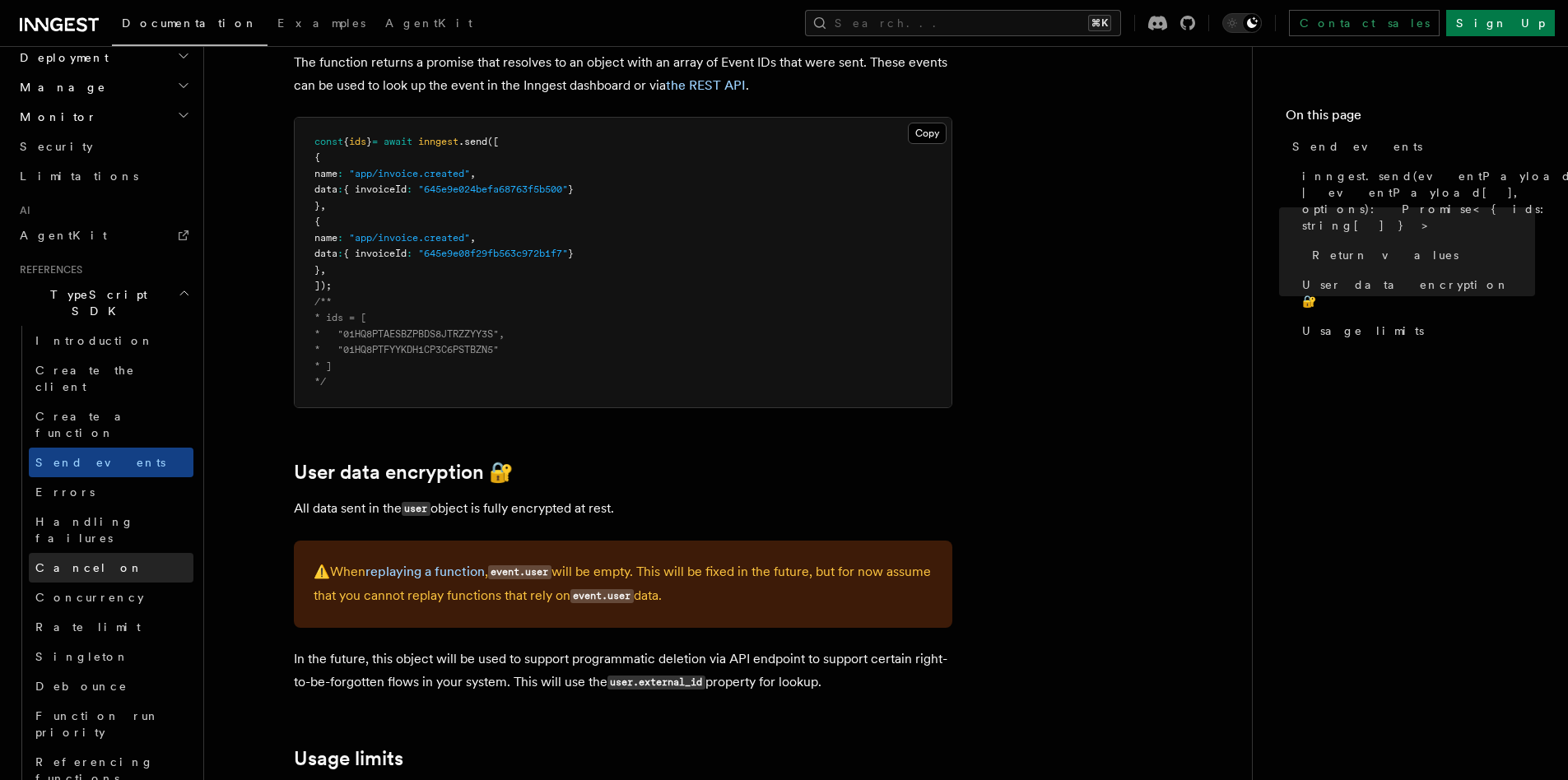
click at [137, 553] on link "Cancel on" at bounding box center [112, 568] width 165 height 30
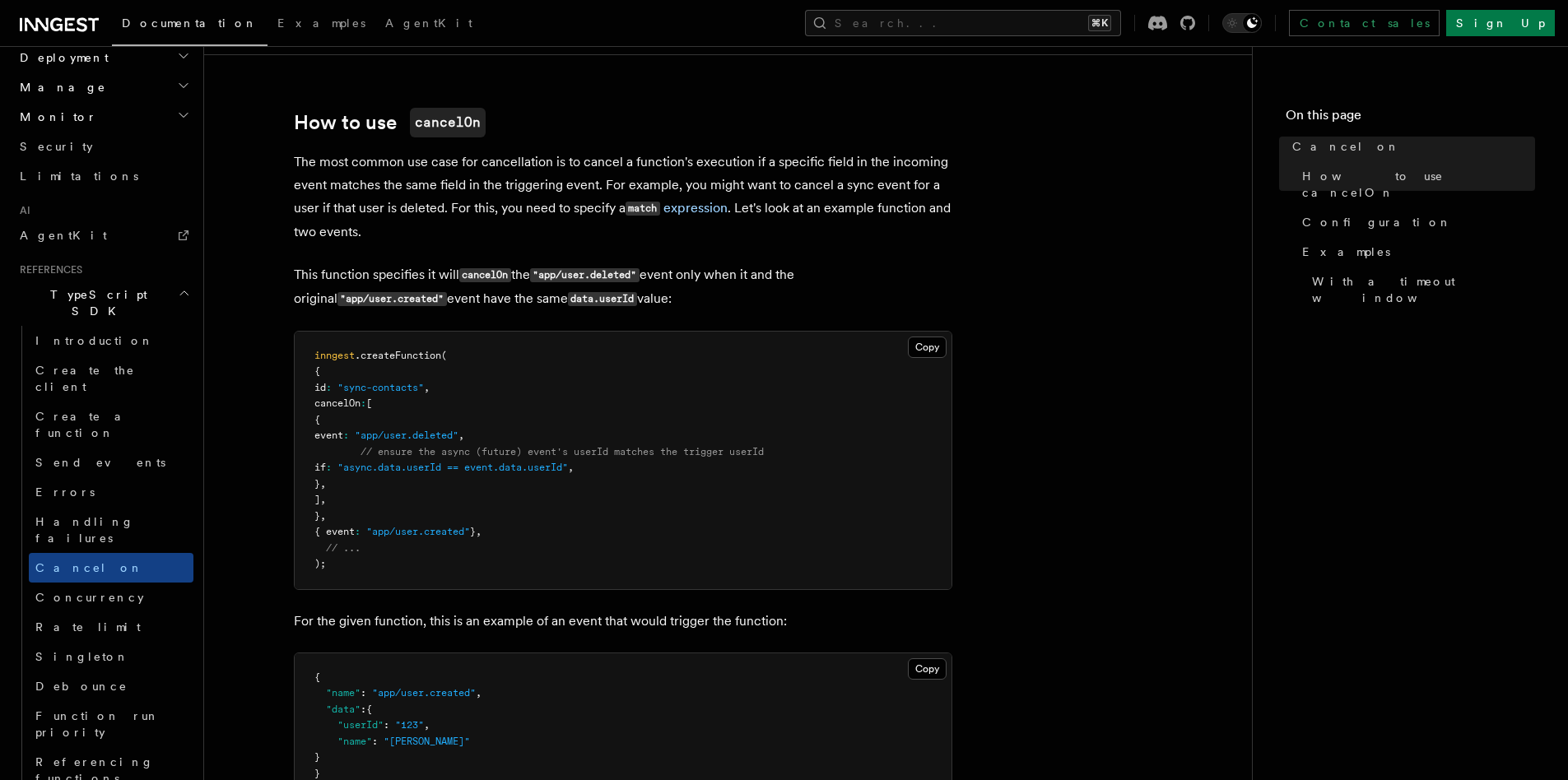
scroll to position [1342, 0]
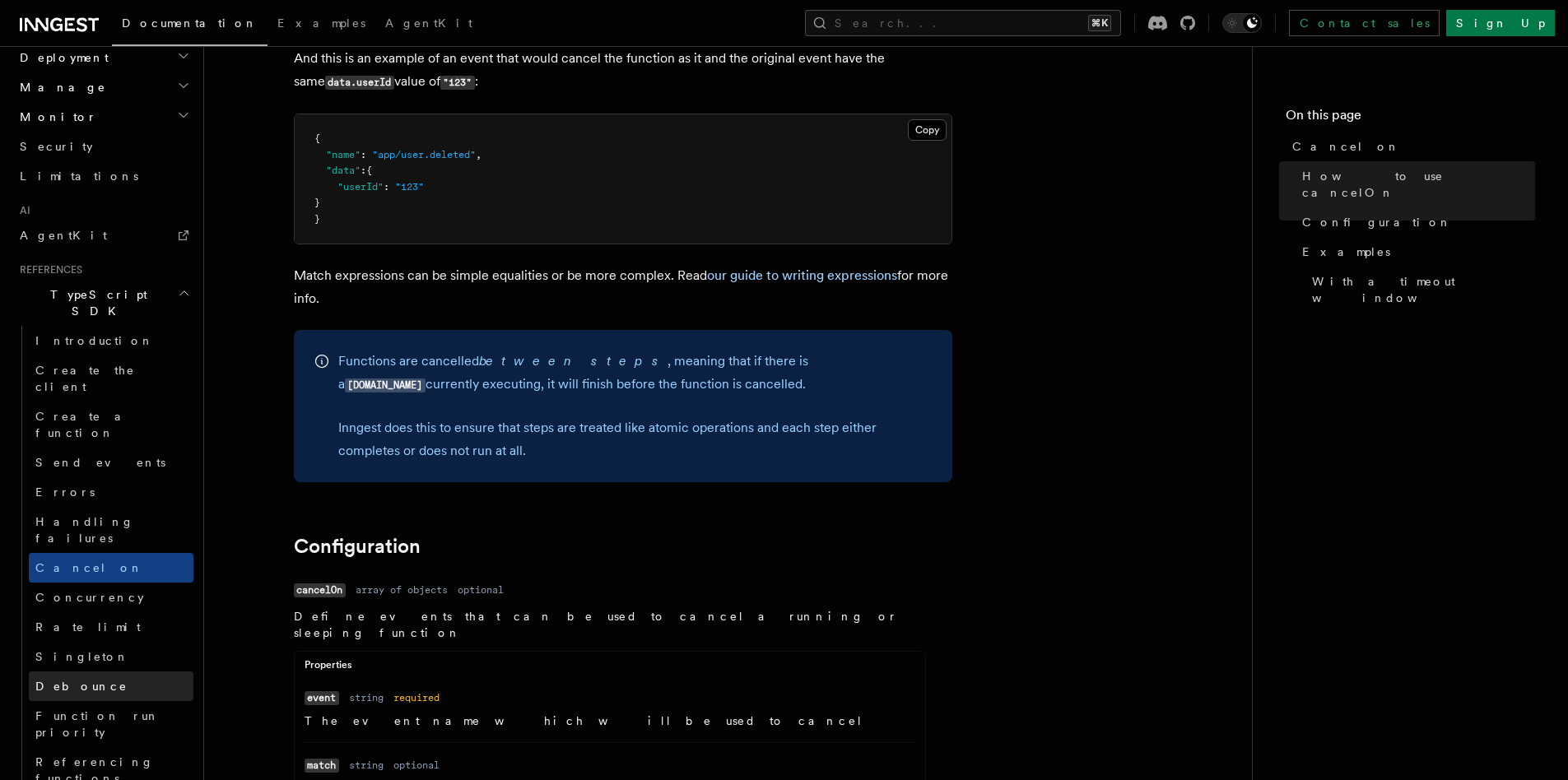
click at [121, 672] on link "Debounce" at bounding box center [112, 687] width 165 height 30
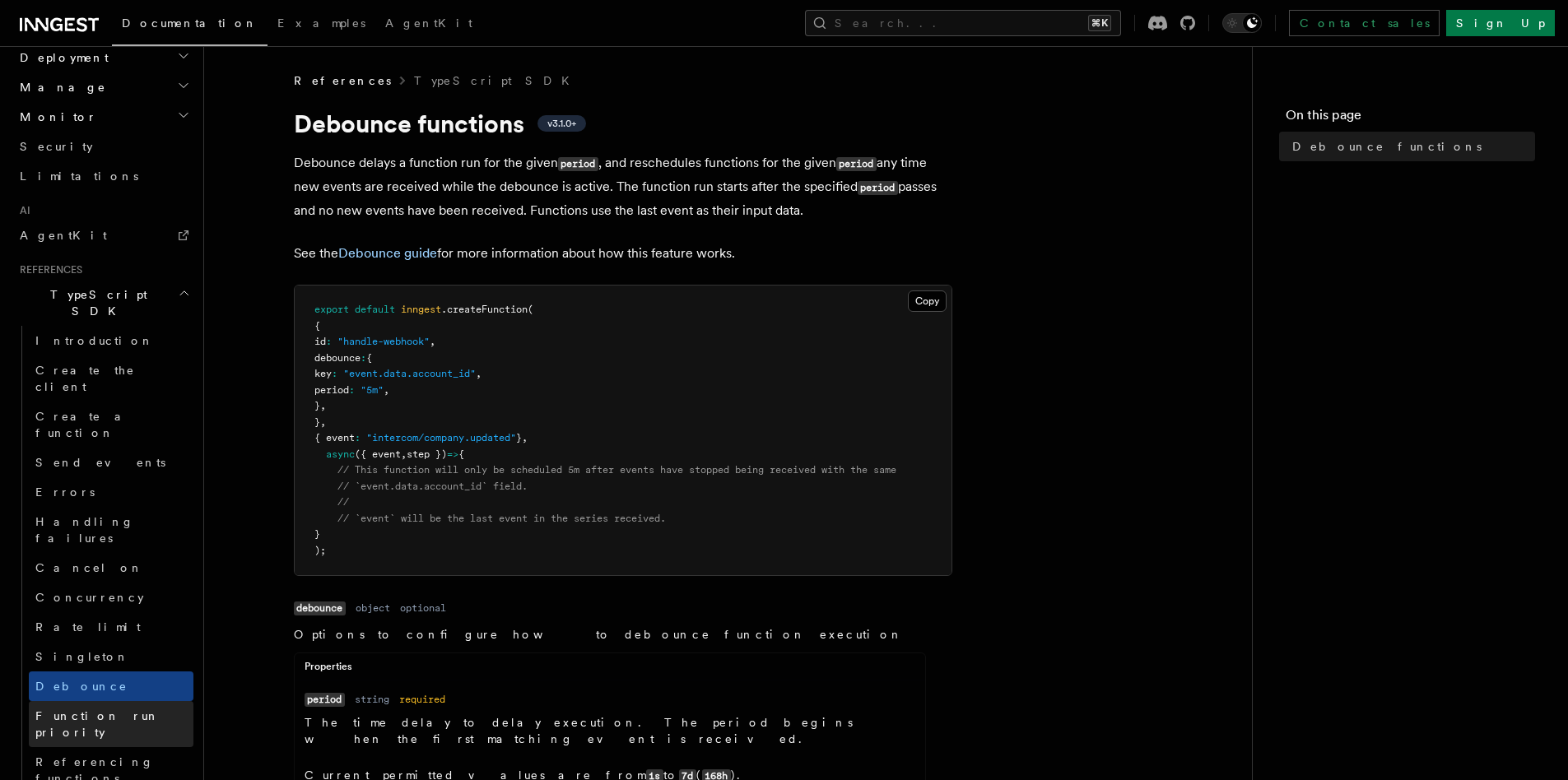
click at [127, 709] on span "Function run priority" at bounding box center [97, 724] width 124 height 30
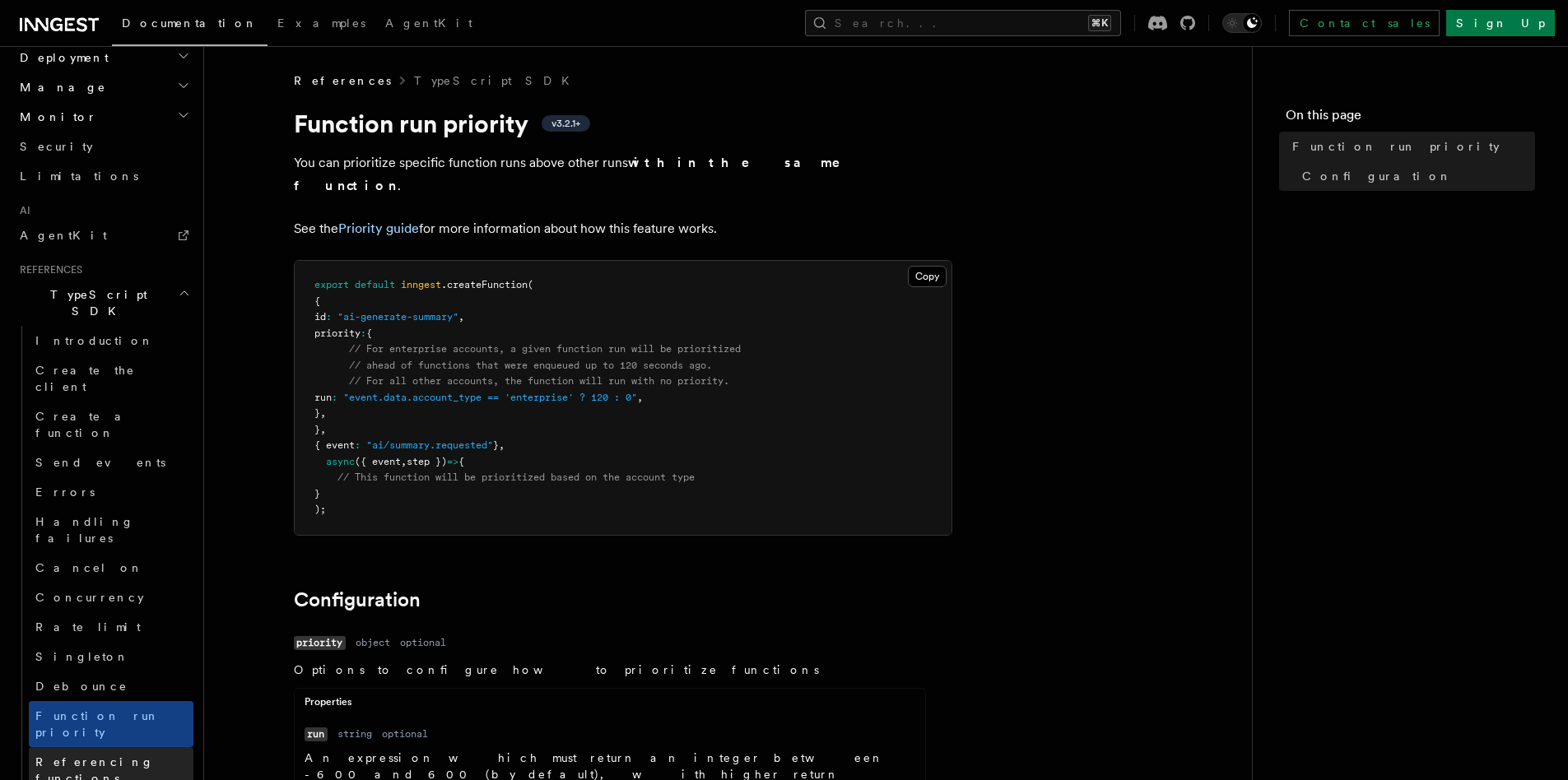
click at [129, 756] on span "Referencing functions" at bounding box center [94, 771] width 118 height 30
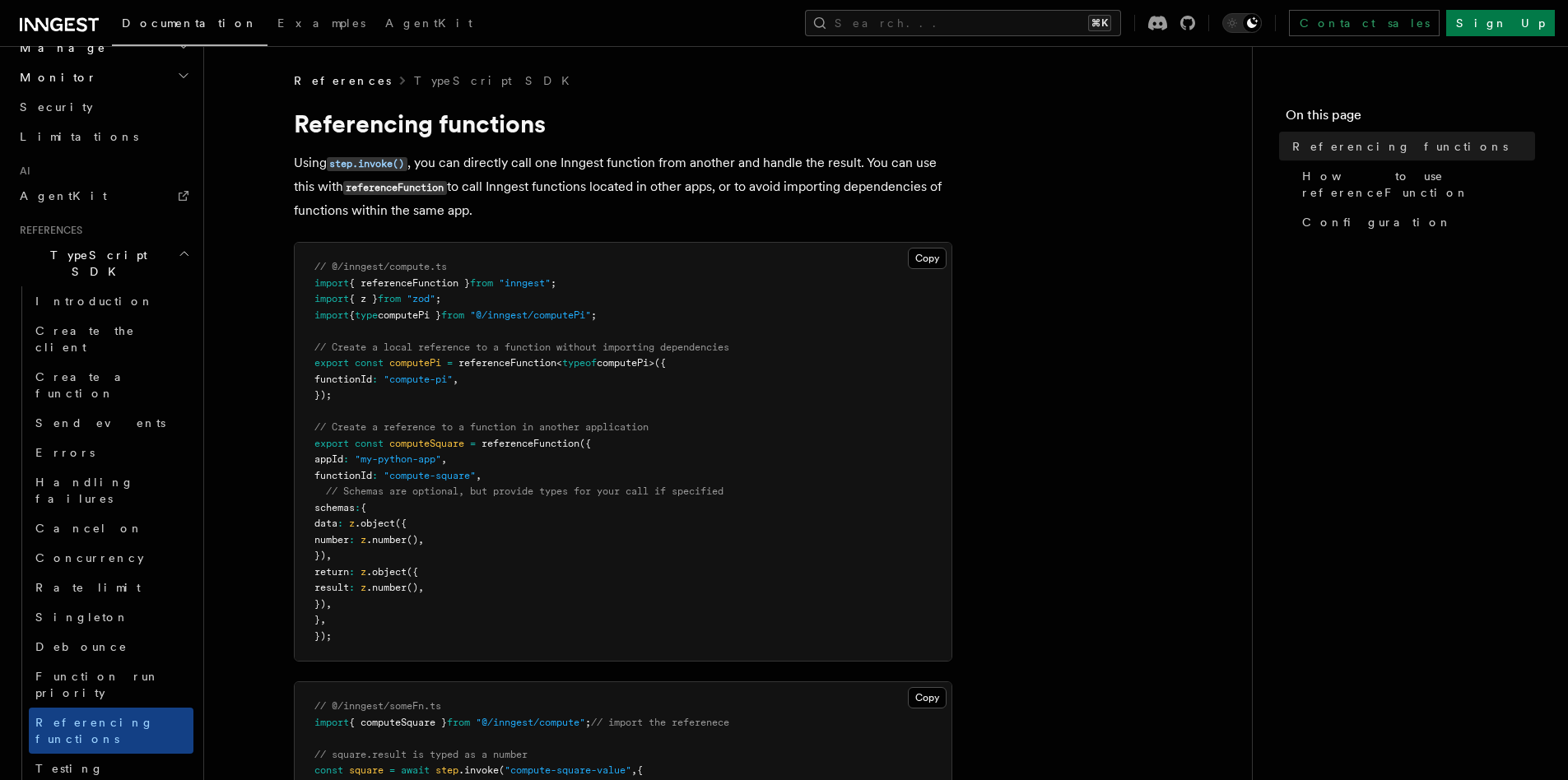
scroll to position [1032, 0]
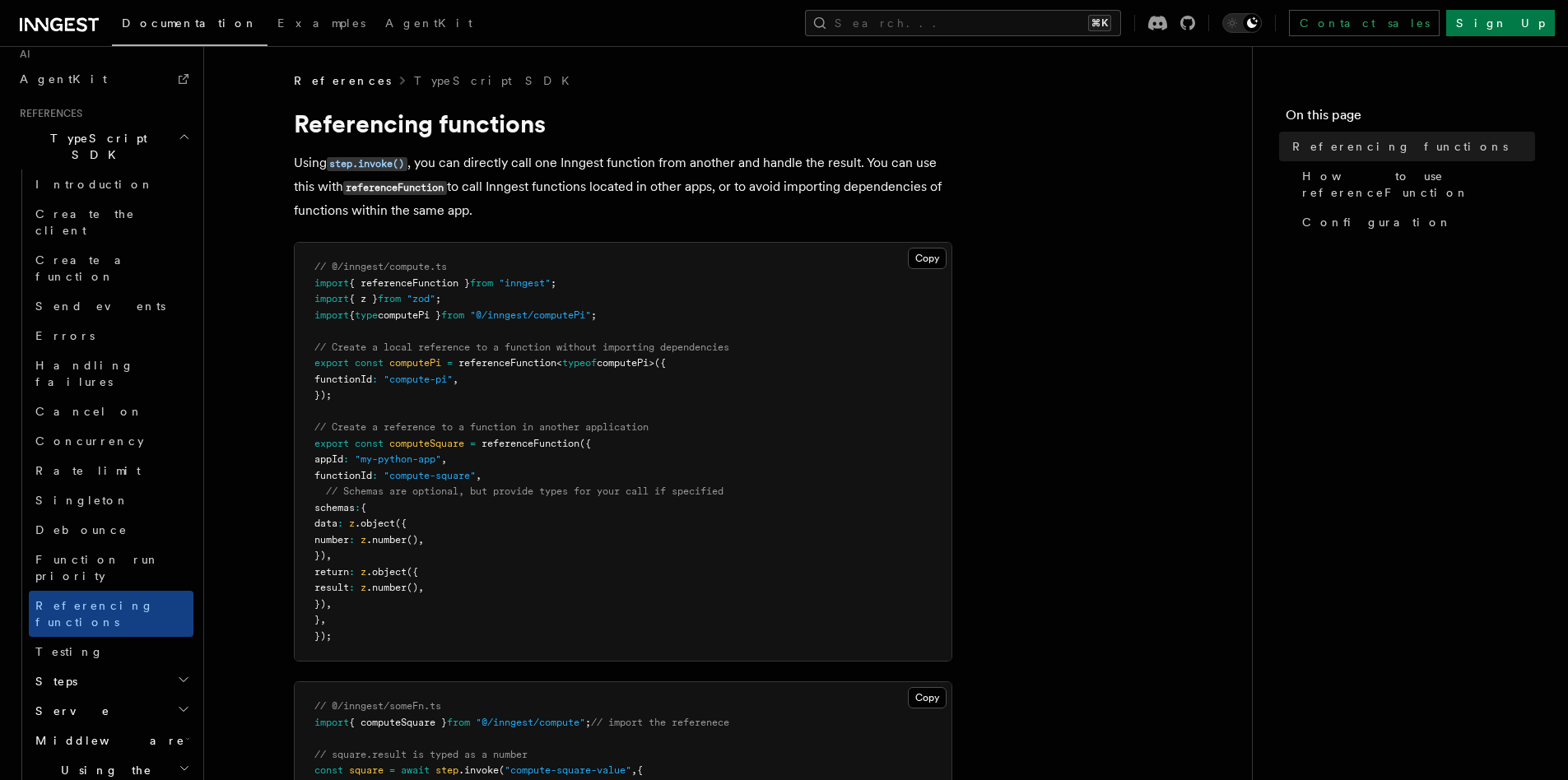
click at [154, 667] on h2 "Steps" at bounding box center [112, 682] width 165 height 30
click at [156, 697] on link "[DOMAIN_NAME]()" at bounding box center [118, 712] width 149 height 30
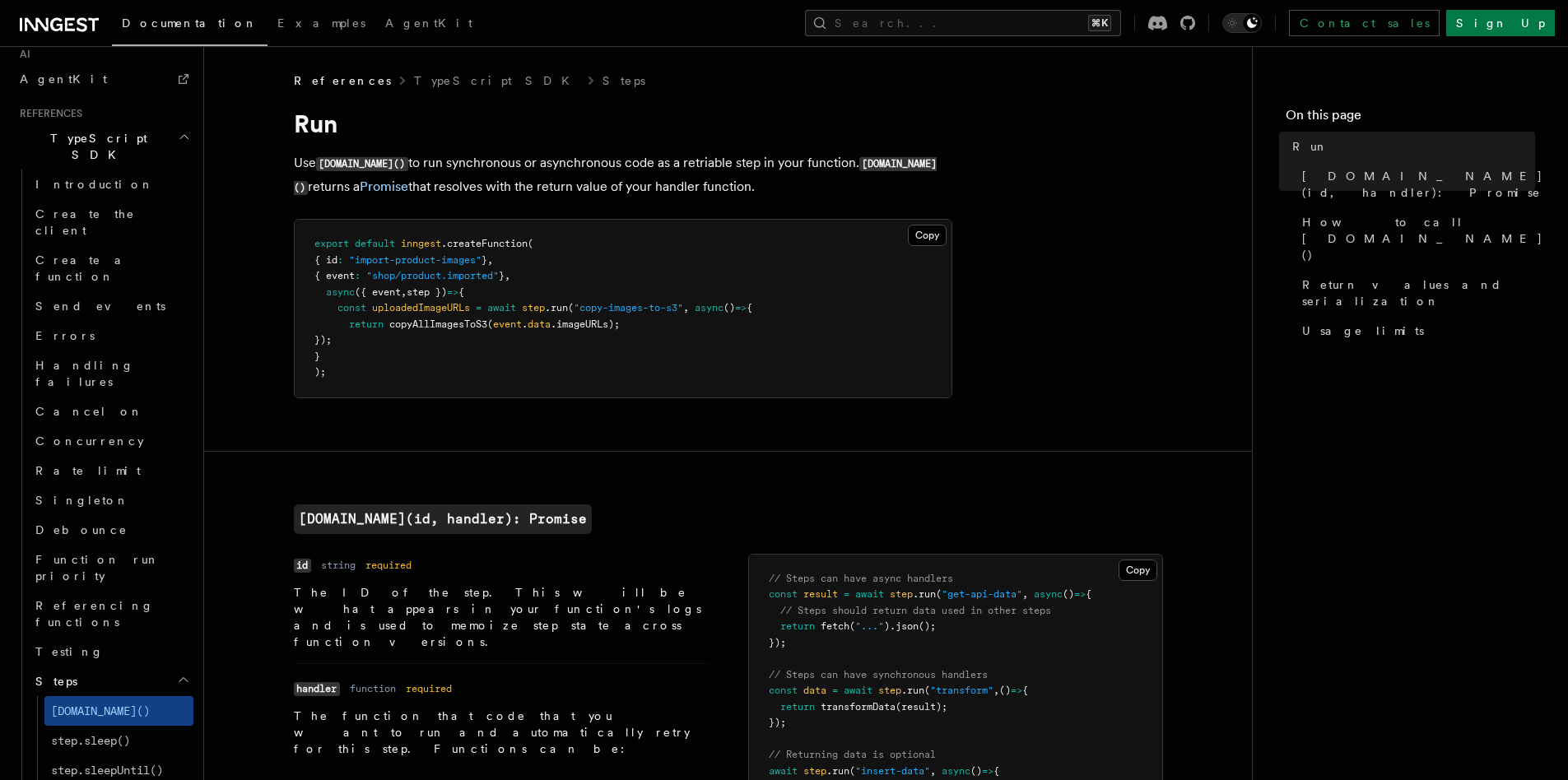
click at [160, 667] on h2 "Steps" at bounding box center [112, 682] width 165 height 30
click at [161, 756] on h2 "Using the SDK" at bounding box center [112, 778] width 165 height 46
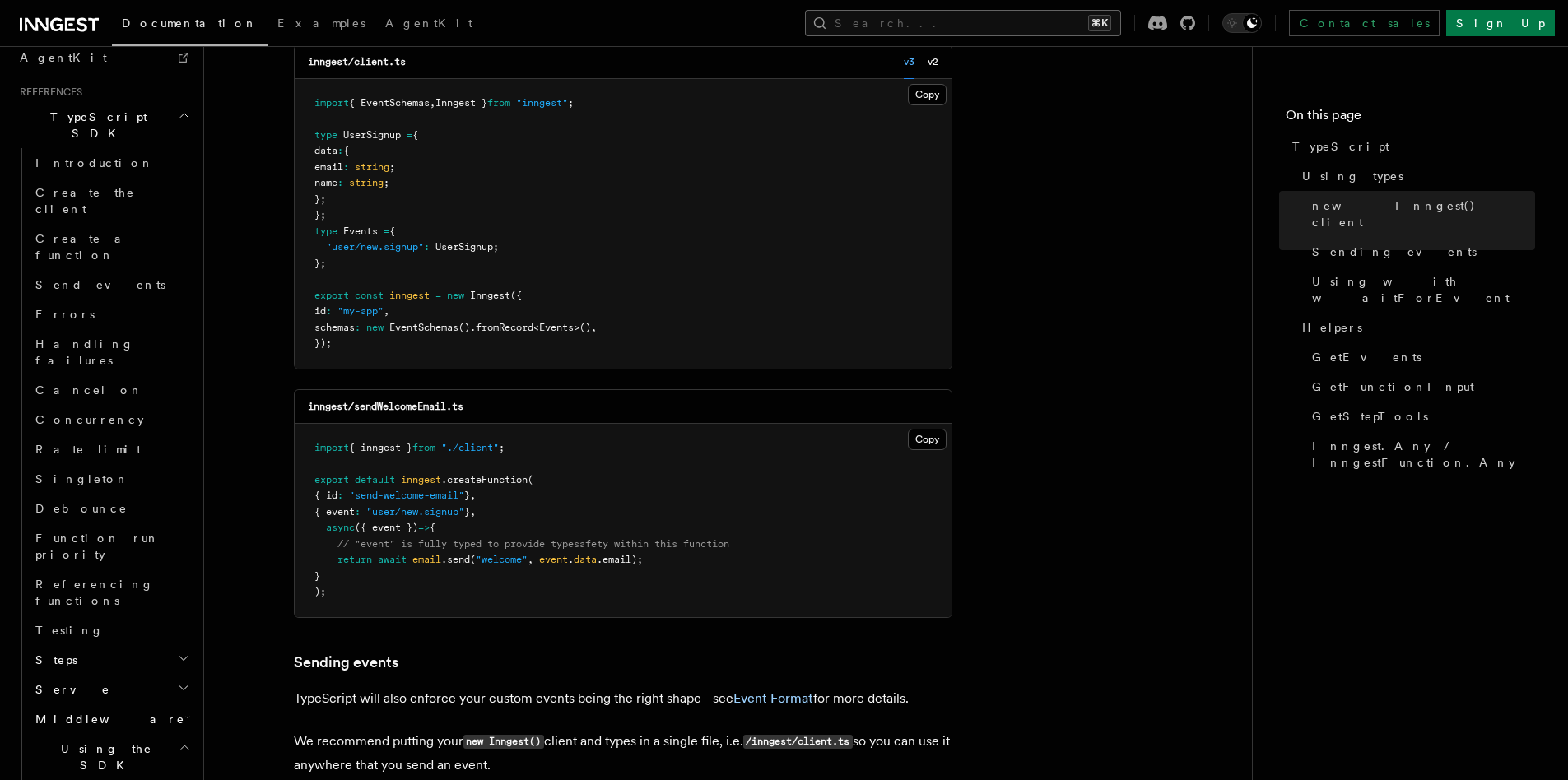
scroll to position [636, 0]
